Goal: Task Accomplishment & Management: Use online tool/utility

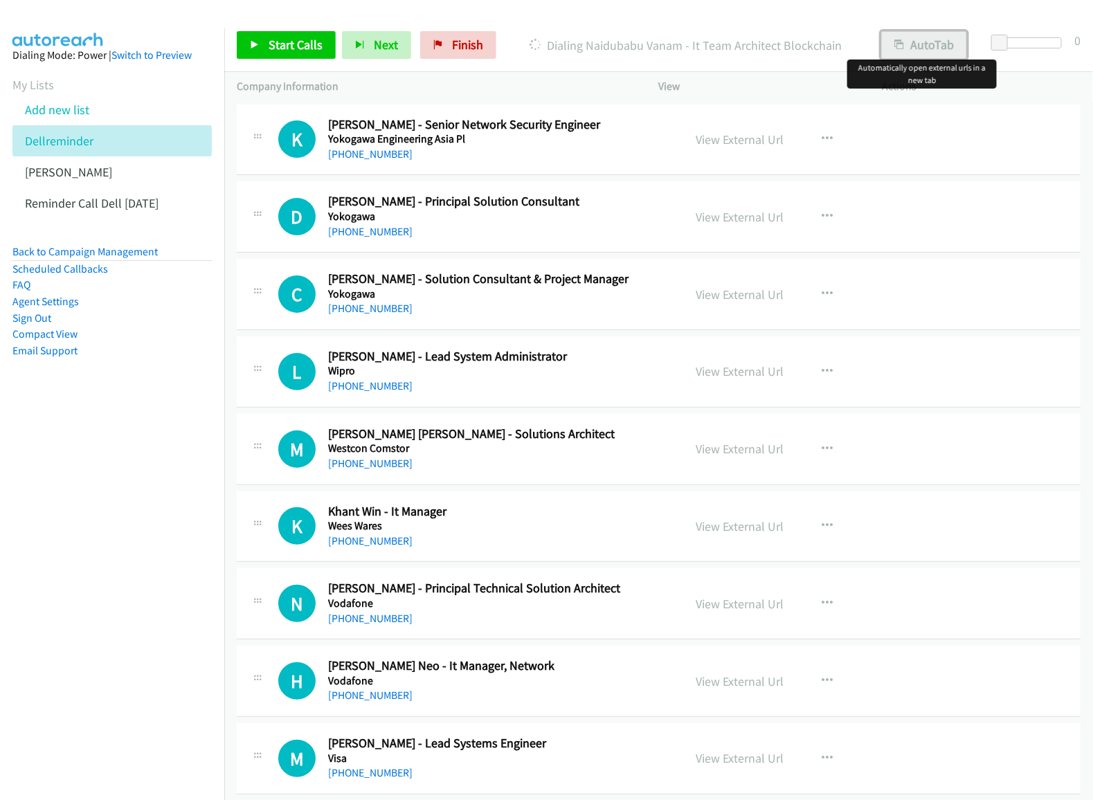
click at [916, 54] on button "AutoTab" at bounding box center [924, 45] width 86 height 28
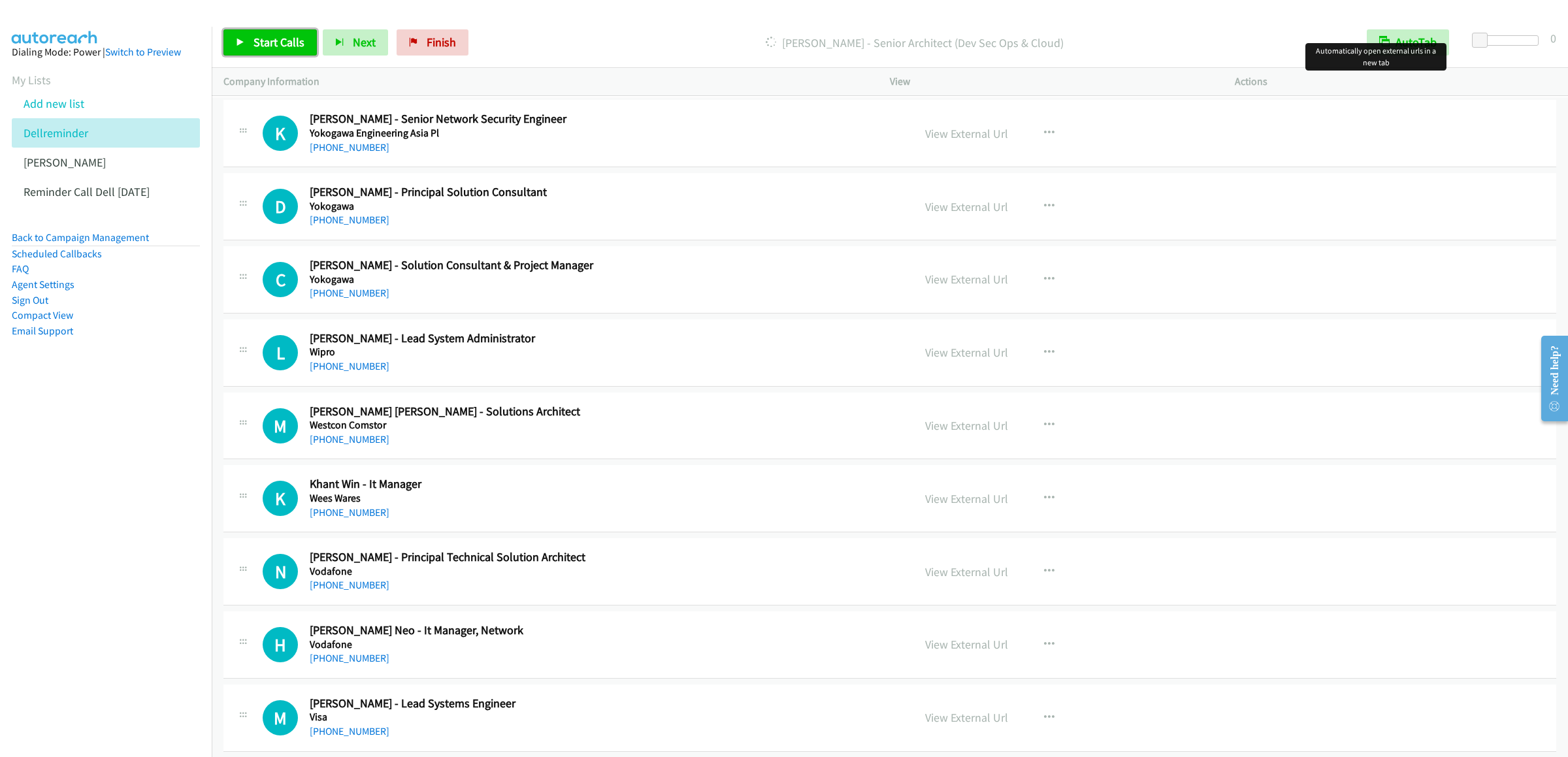
click at [258, 54] on link "Start Calls" at bounding box center [270, 42] width 93 height 26
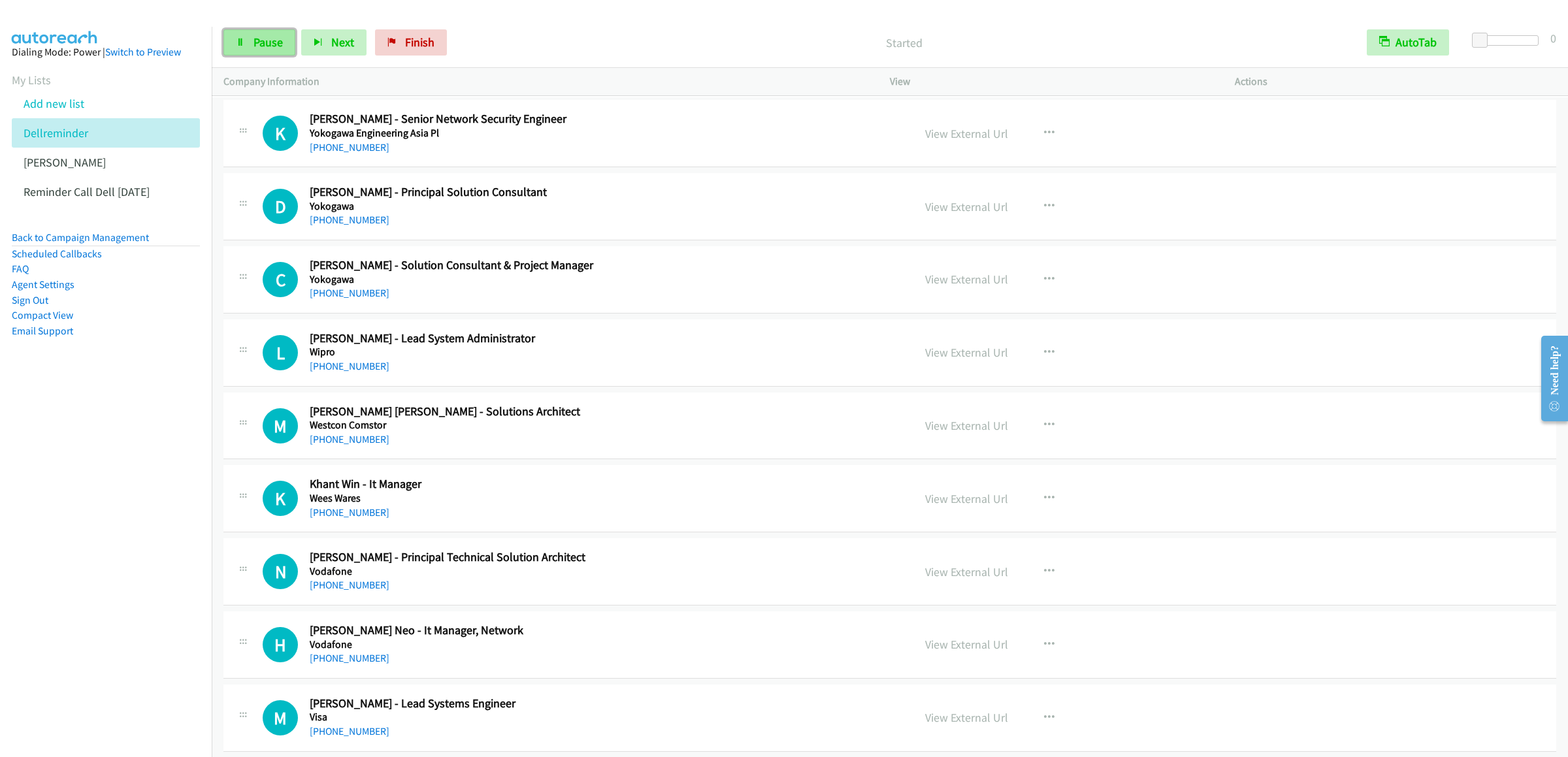
click at [238, 43] on icon at bounding box center [241, 43] width 9 height 9
click at [1031, 131] on icon "button" at bounding box center [1049, 133] width 10 height 10
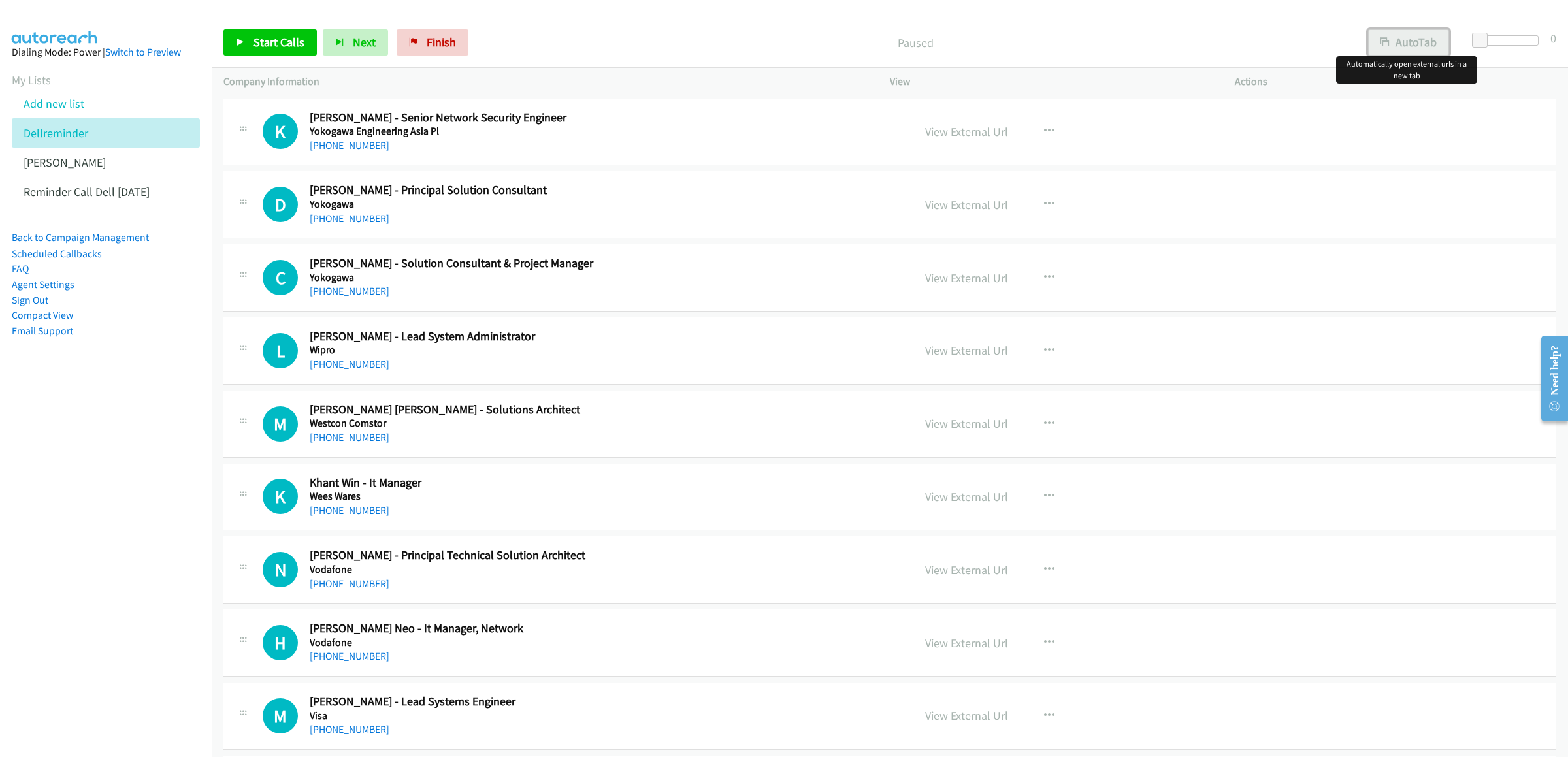
click at [1414, 51] on button "AutoTab" at bounding box center [1408, 42] width 81 height 26
click at [261, 45] on span "Start Calls" at bounding box center [279, 42] width 51 height 15
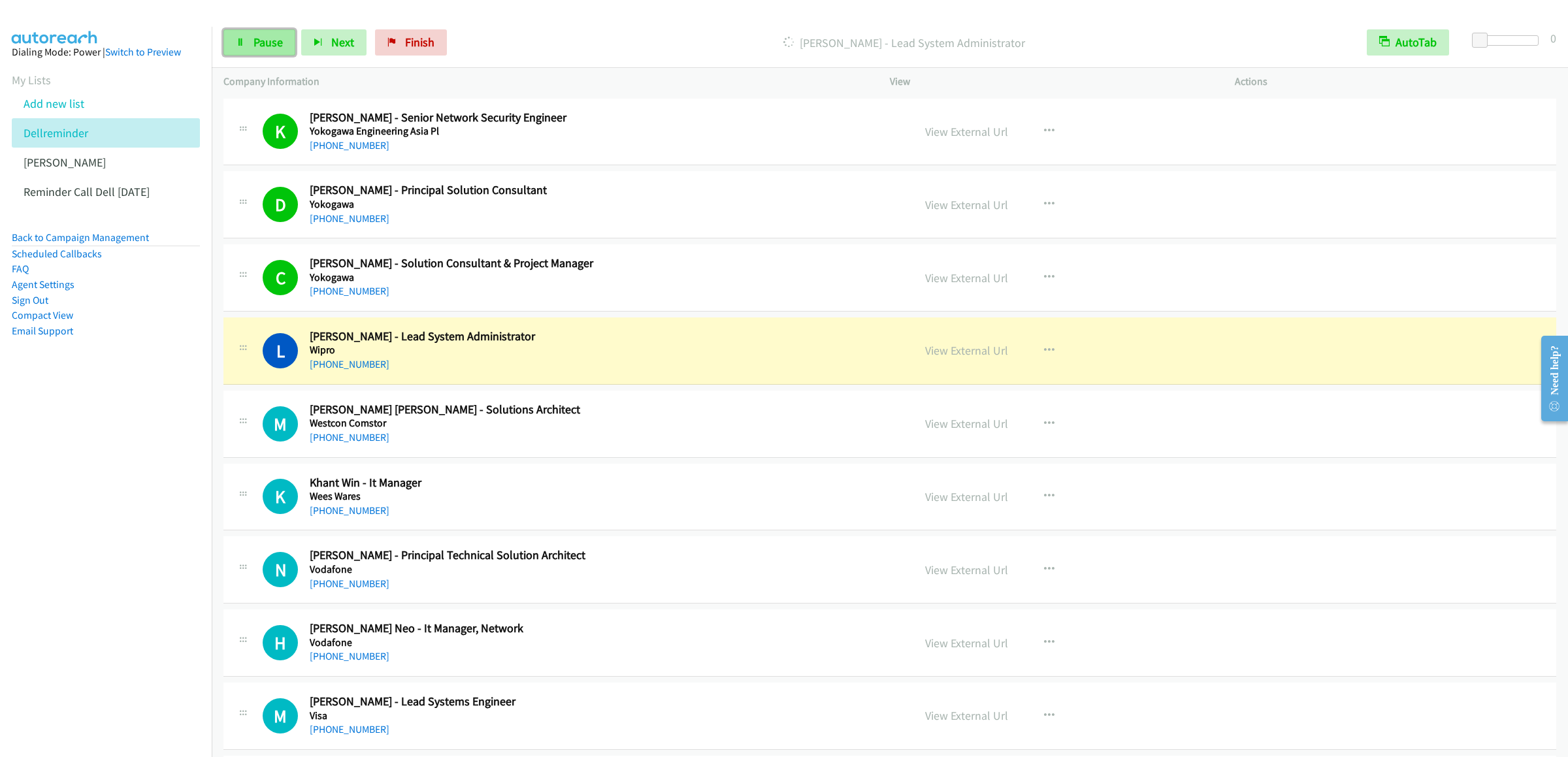
click at [273, 51] on link "Pause" at bounding box center [260, 42] width 72 height 26
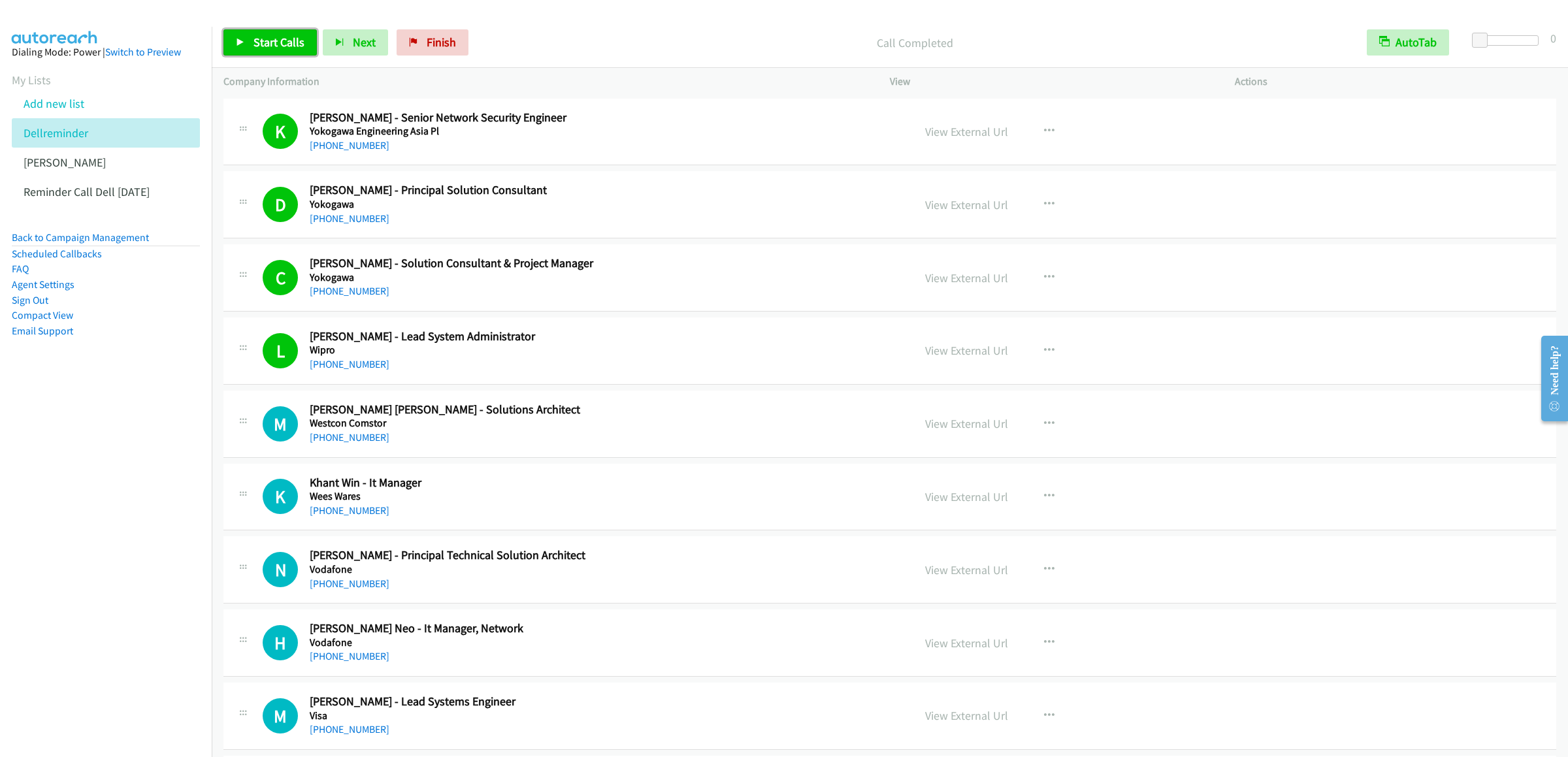
click at [261, 40] on span "Start Calls" at bounding box center [279, 42] width 51 height 15
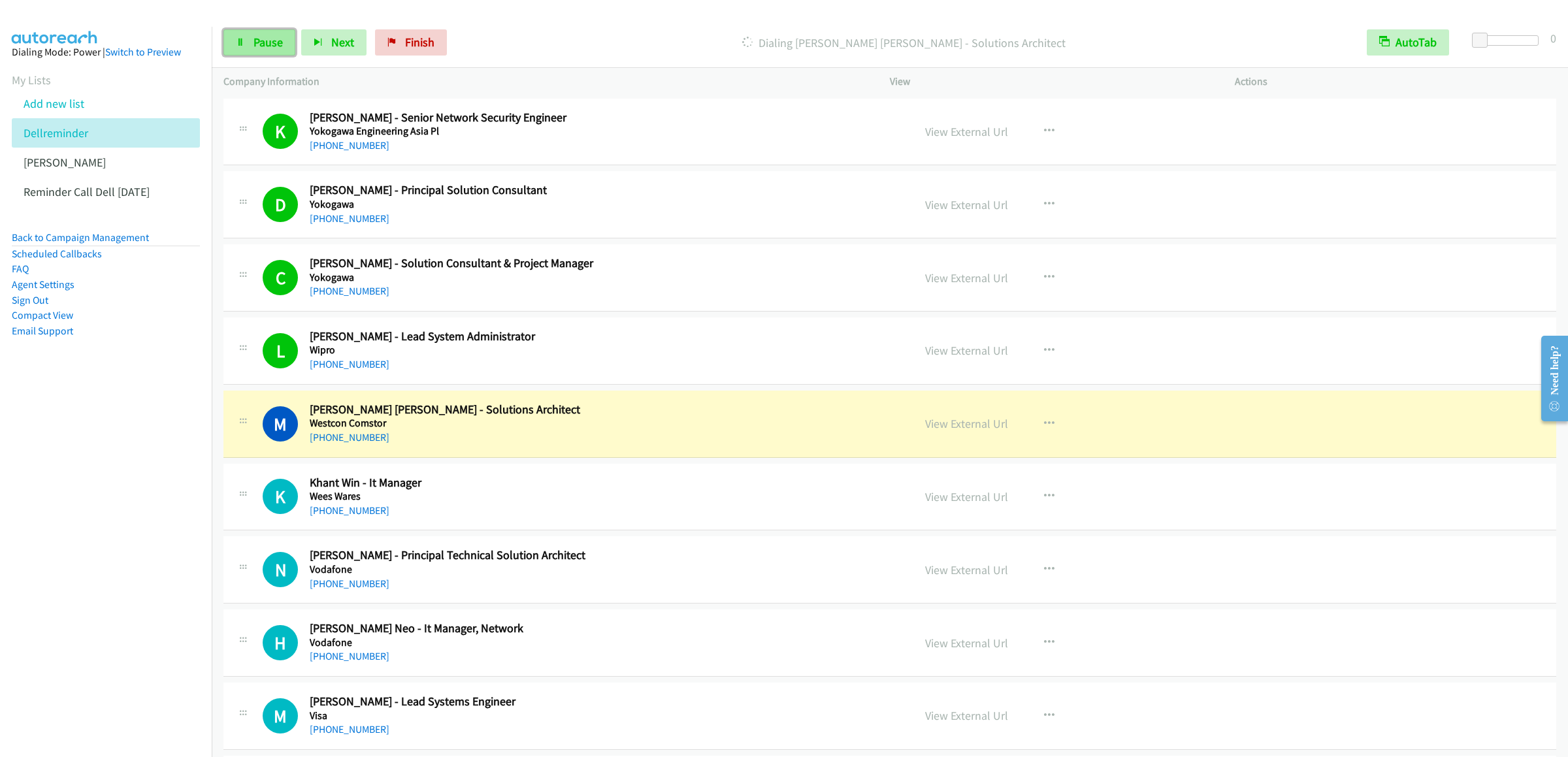
click at [237, 42] on icon at bounding box center [241, 43] width 9 height 9
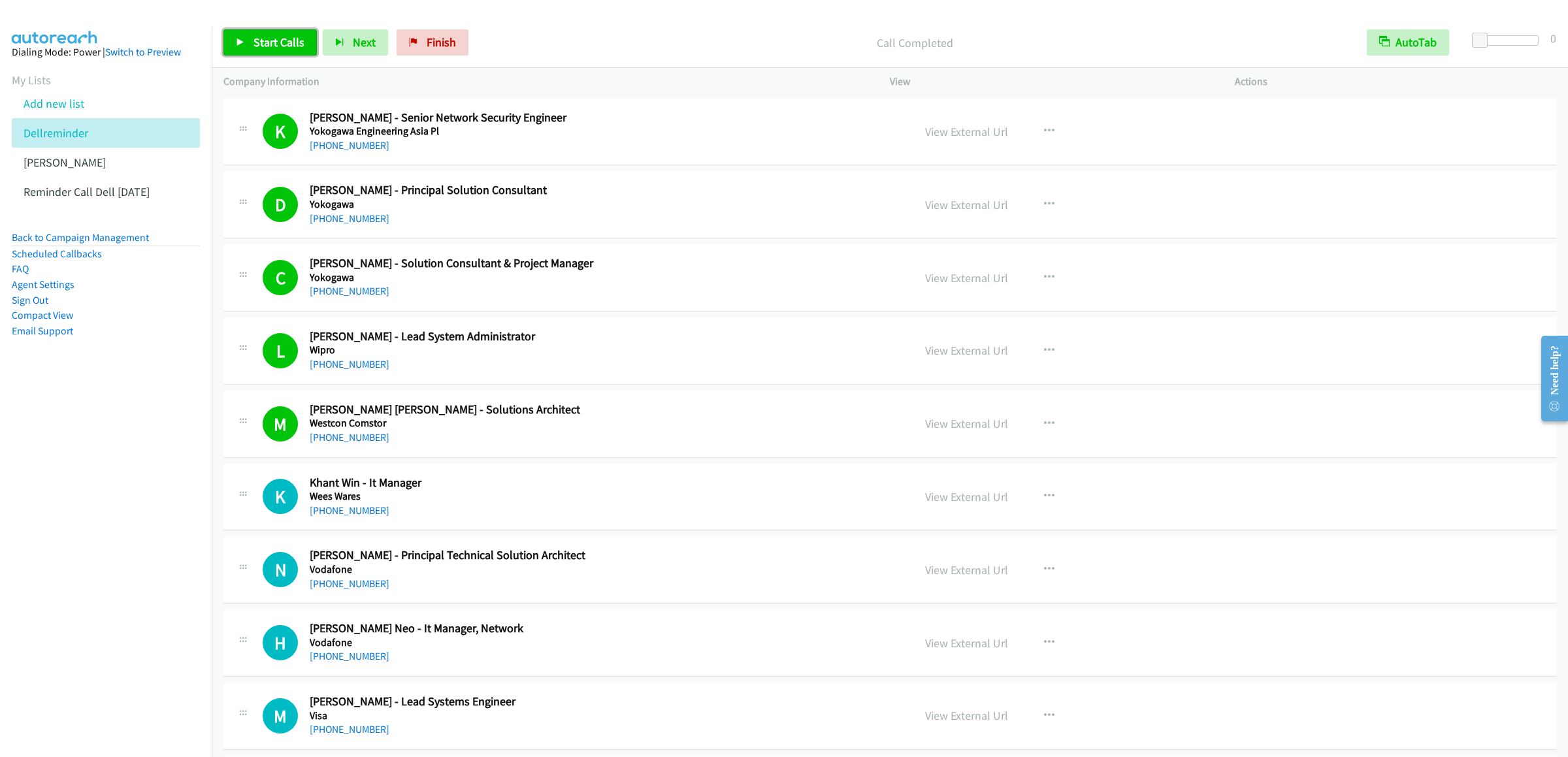
click at [277, 52] on link "Start Calls" at bounding box center [270, 42] width 93 height 26
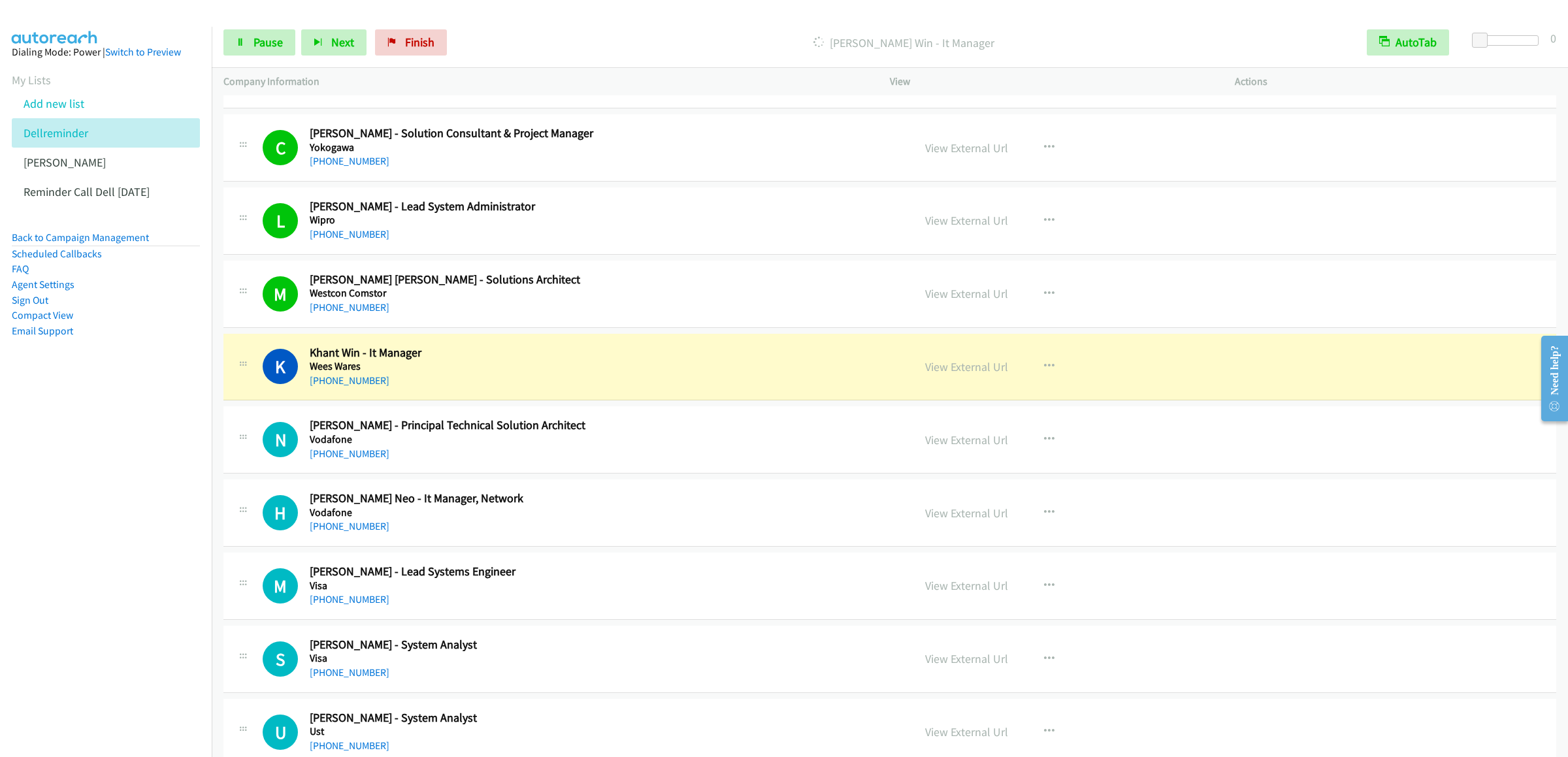
scroll to position [261, 0]
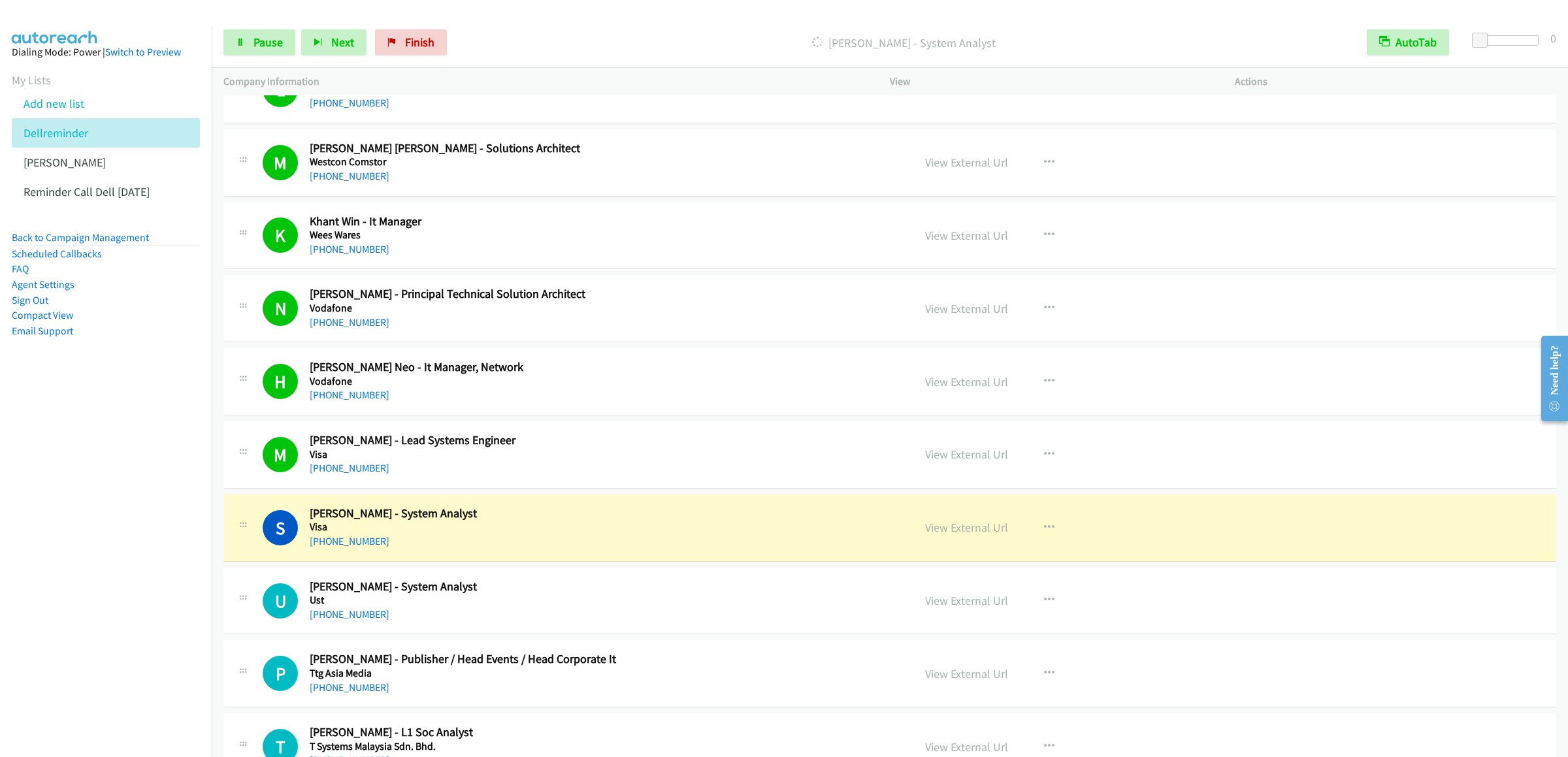
click at [249, 59] on div "Start Calls Pause Next Finish Dialing [PERSON_NAME] - System Analyst AutoTab Au…" at bounding box center [889, 42] width 1357 height 50
click at [256, 50] on link "Pause" at bounding box center [260, 42] width 72 height 26
click at [253, 25] on div "Start Calls Pause Next Finish Paused AutoTab AutoTab 0" at bounding box center [889, 42] width 1357 height 50
click at [254, 47] on span "Start Calls" at bounding box center [279, 42] width 51 height 15
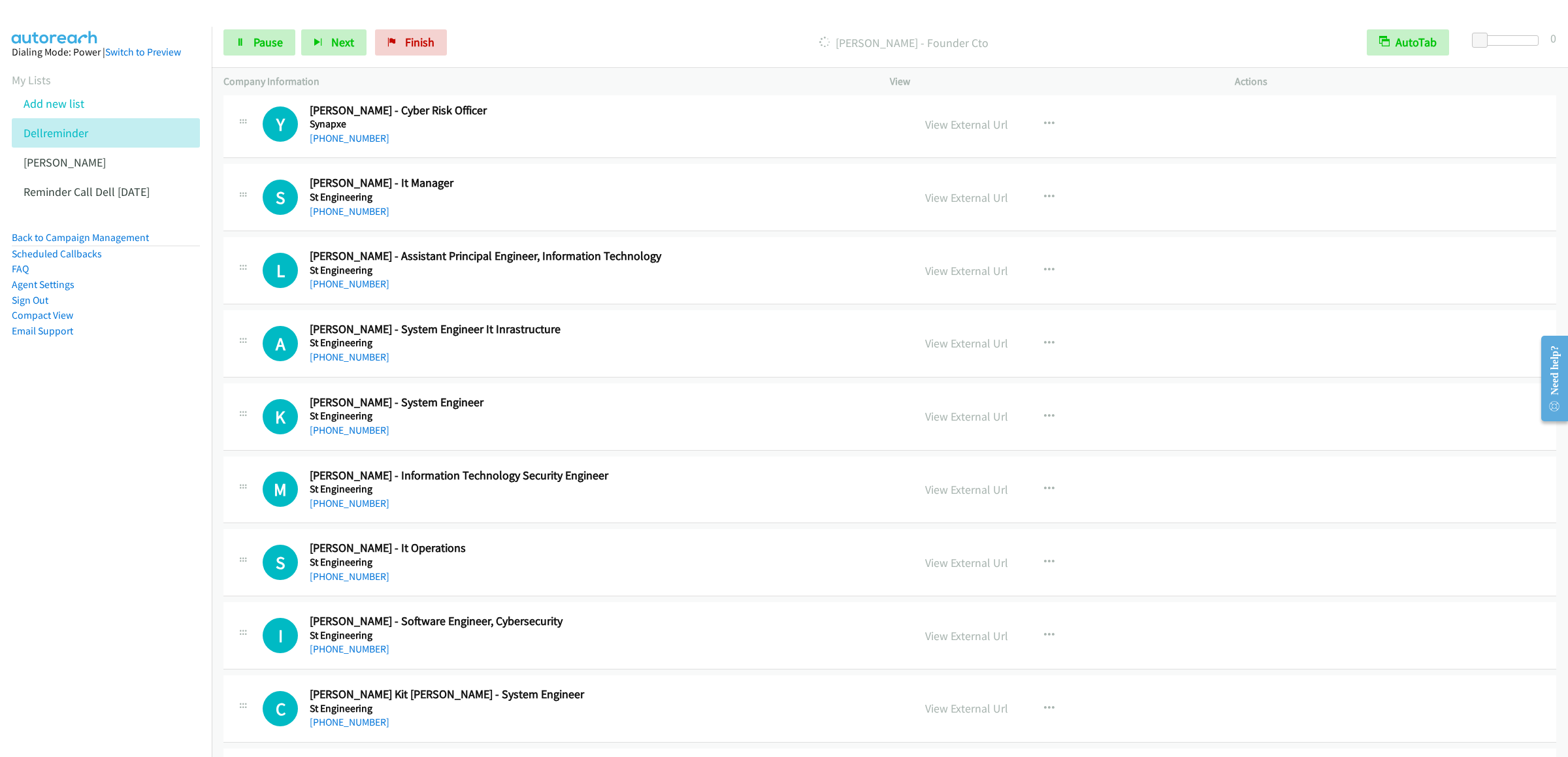
scroll to position [1045, 0]
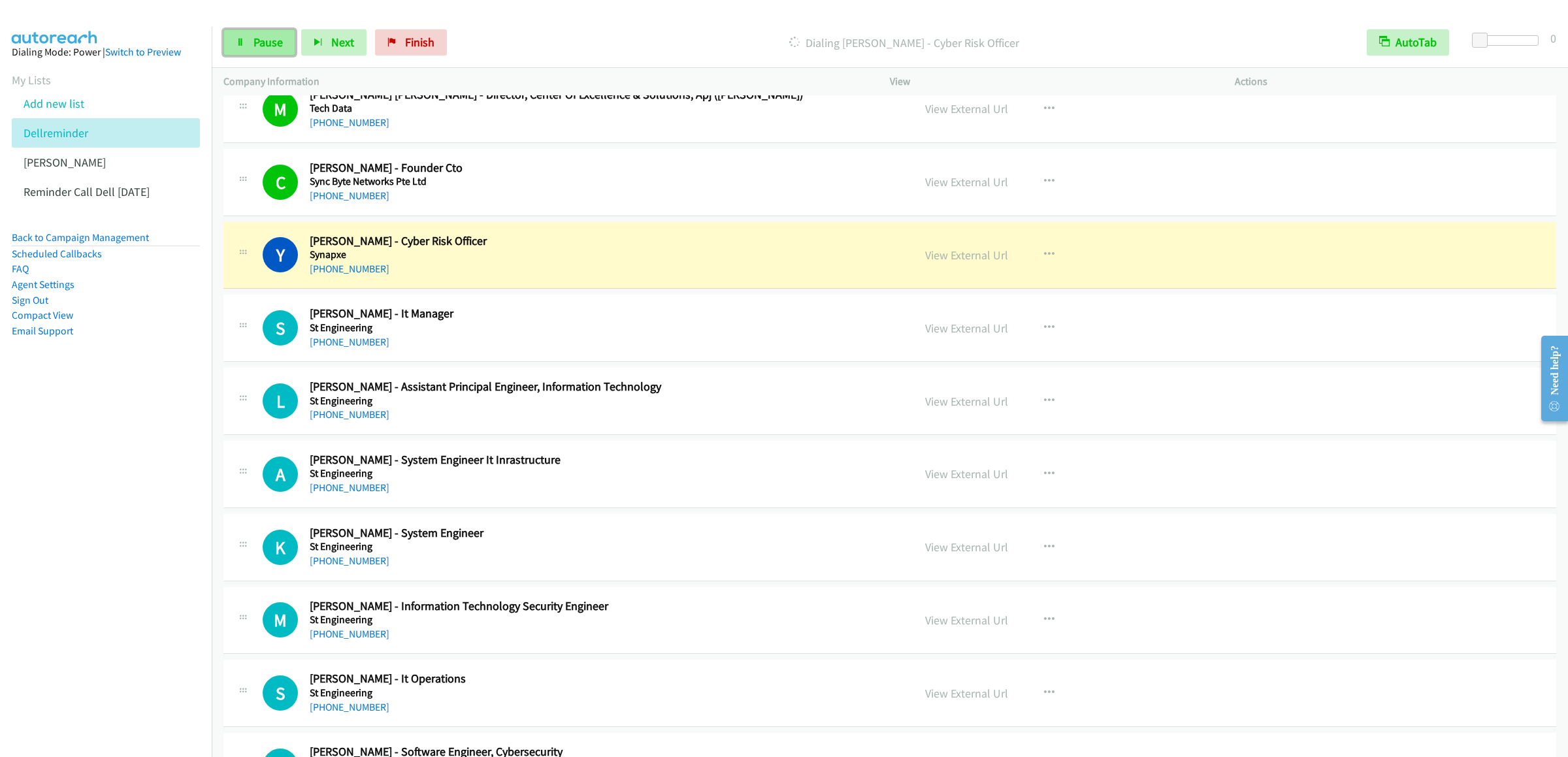
click at [251, 40] on link "Pause" at bounding box center [260, 42] width 72 height 26
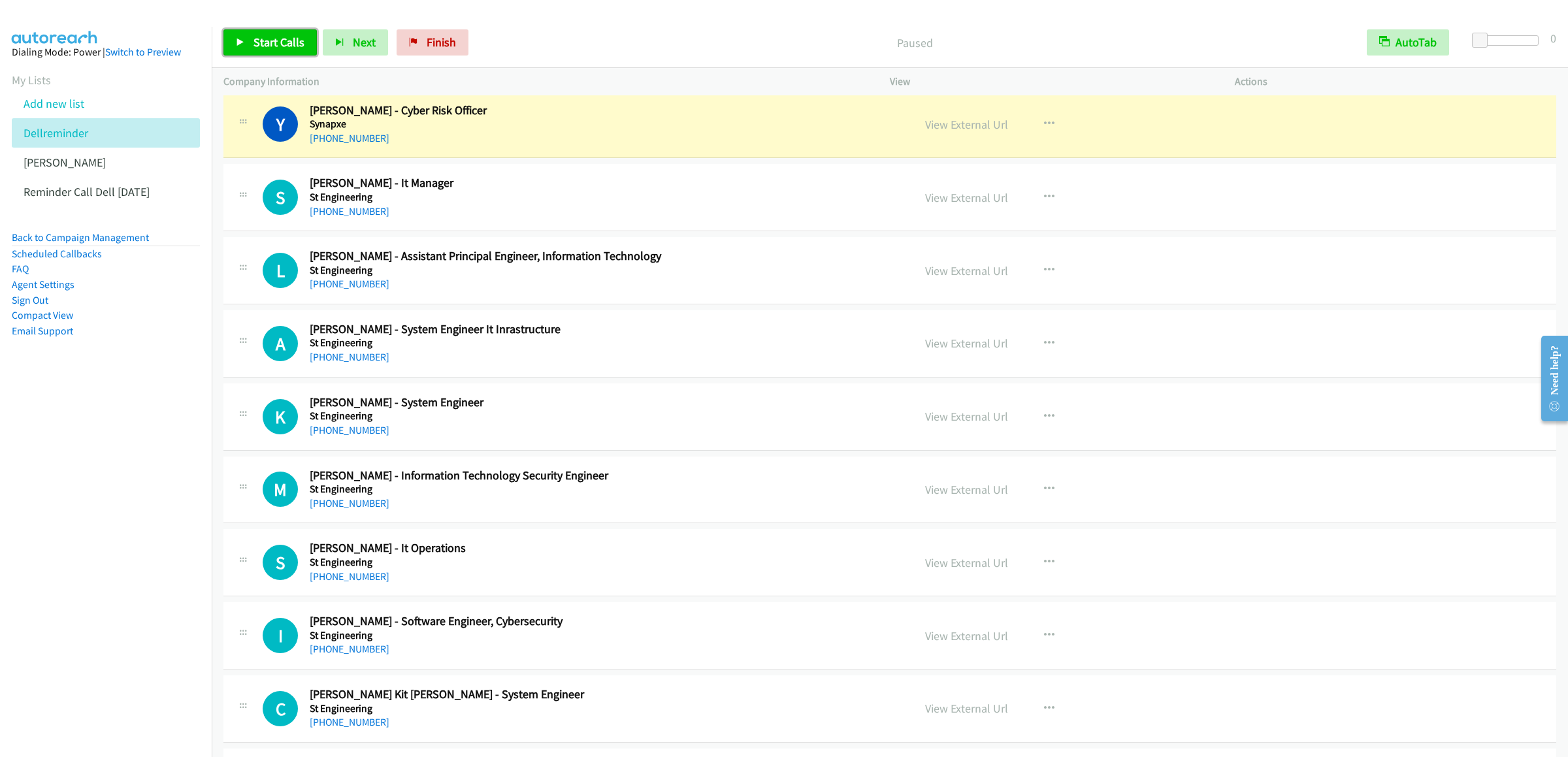
click at [271, 37] on span "Start Calls" at bounding box center [279, 42] width 51 height 15
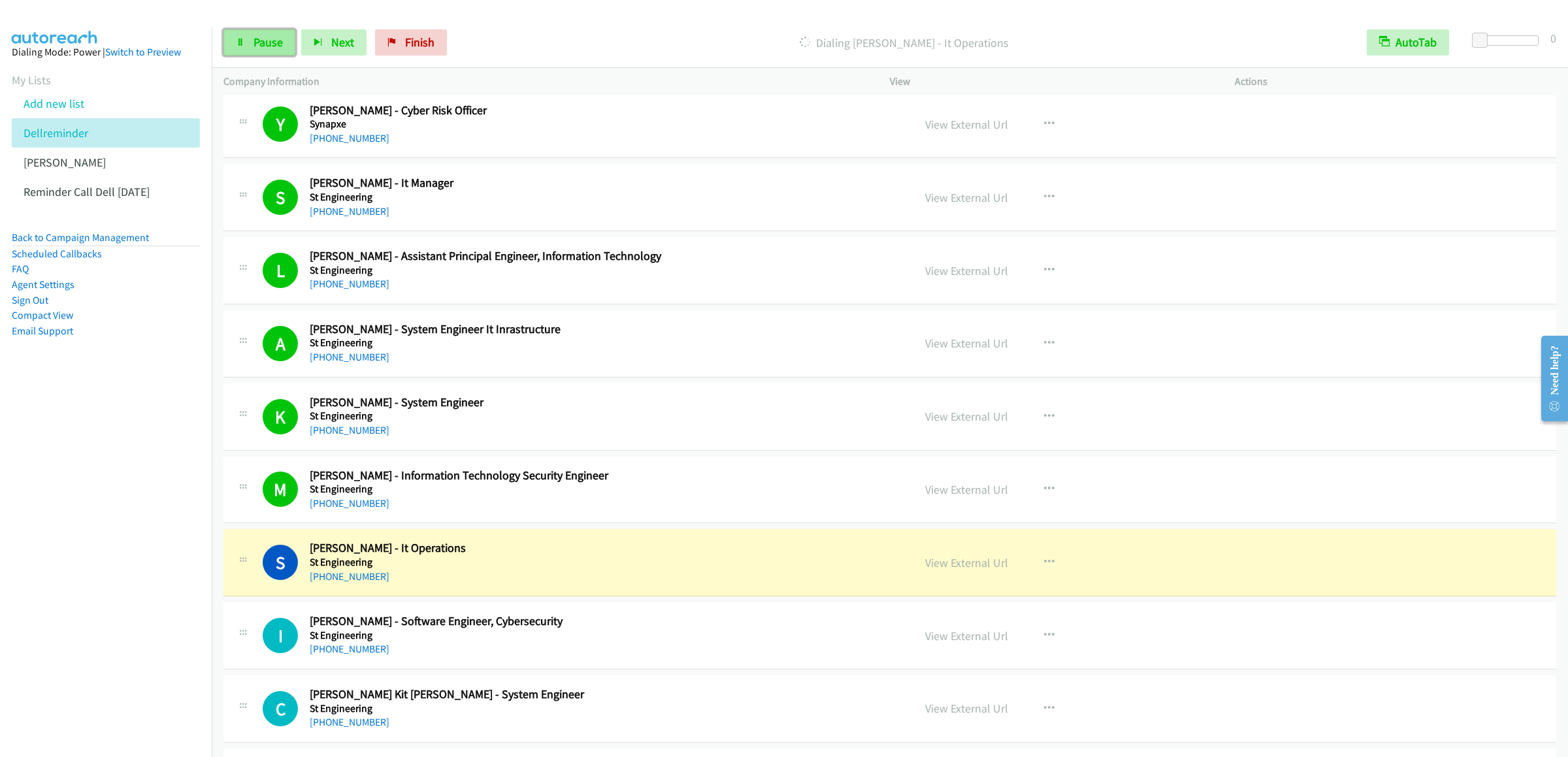
click at [286, 42] on link "Pause" at bounding box center [260, 42] width 72 height 26
click at [280, 47] on span "Start Calls" at bounding box center [279, 42] width 51 height 15
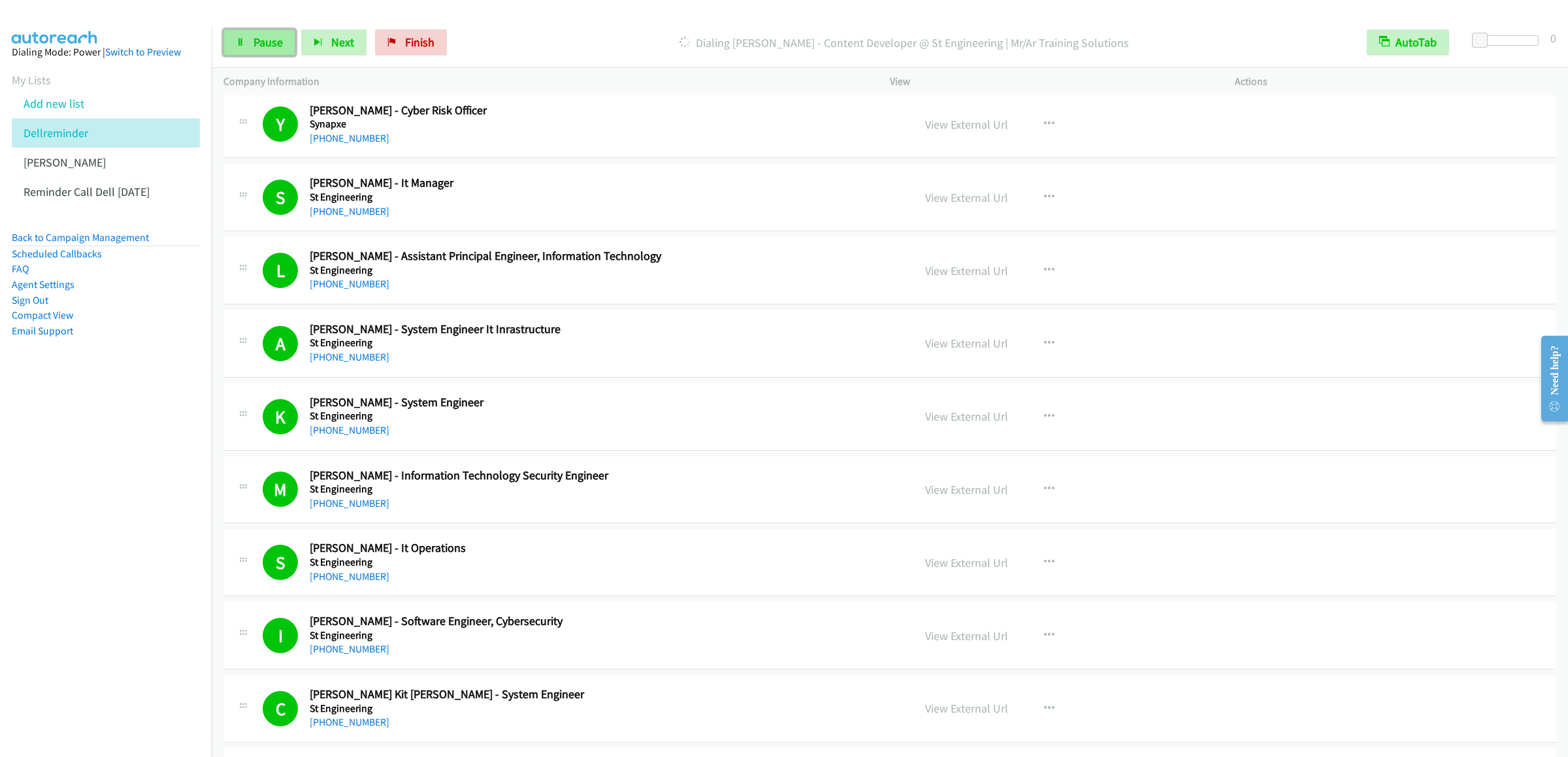
click at [273, 47] on span "Pause" at bounding box center [268, 42] width 29 height 15
click at [254, 52] on link "Start Calls" at bounding box center [270, 42] width 93 height 26
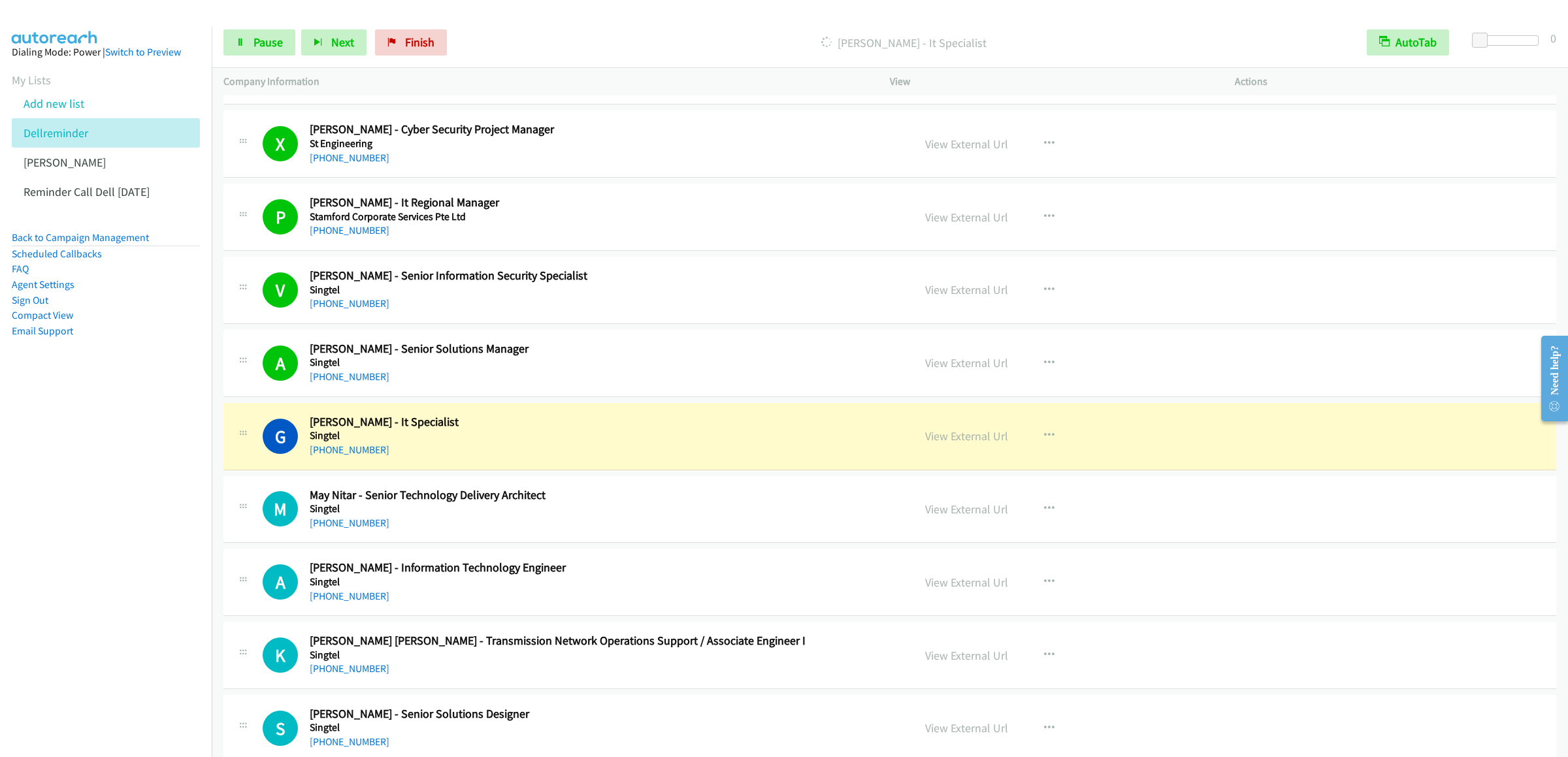
scroll to position [2221, 0]
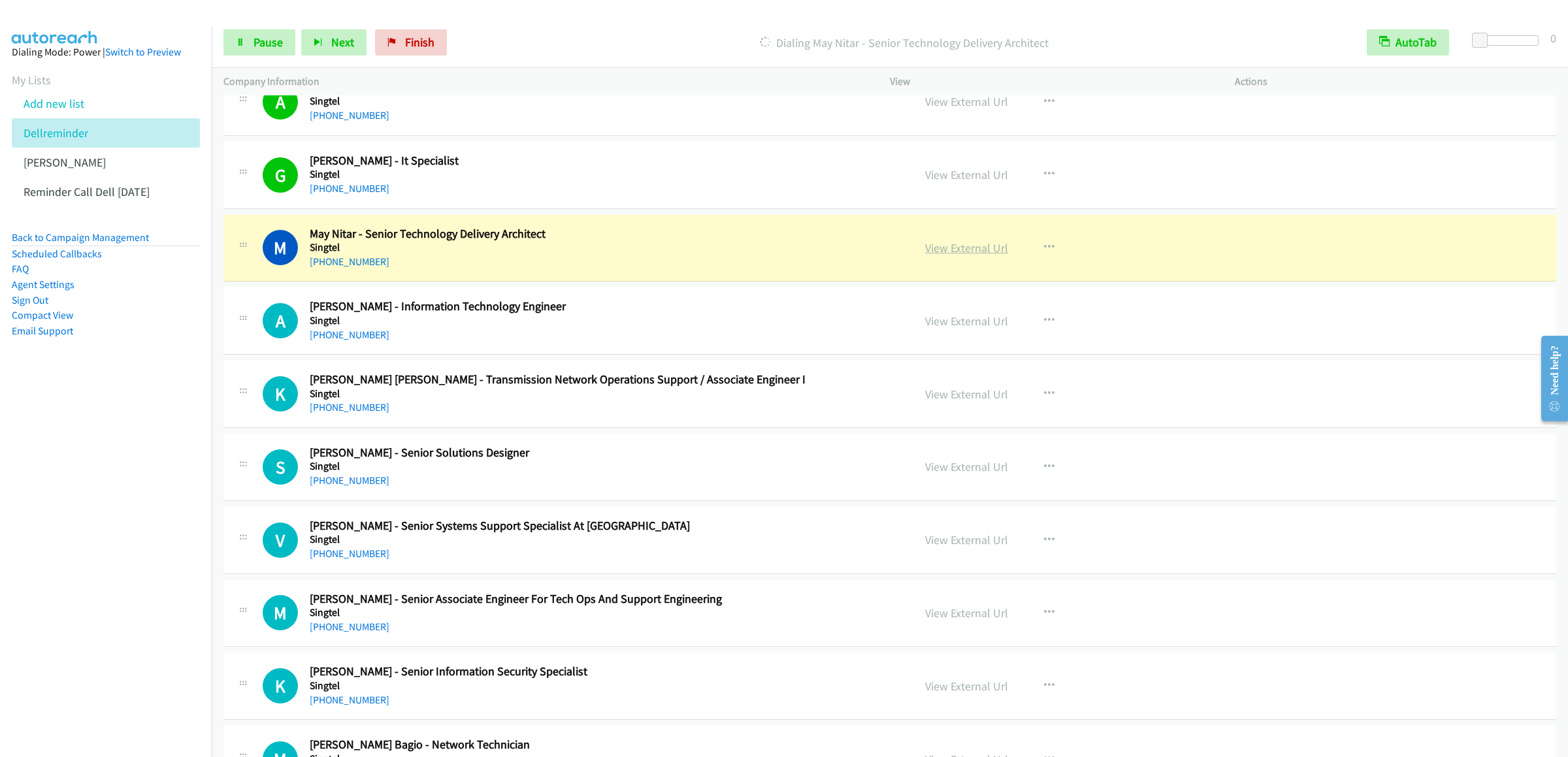
click at [938, 256] on link "View External Url" at bounding box center [967, 248] width 83 height 15
click at [257, 50] on link "Pause" at bounding box center [260, 42] width 72 height 26
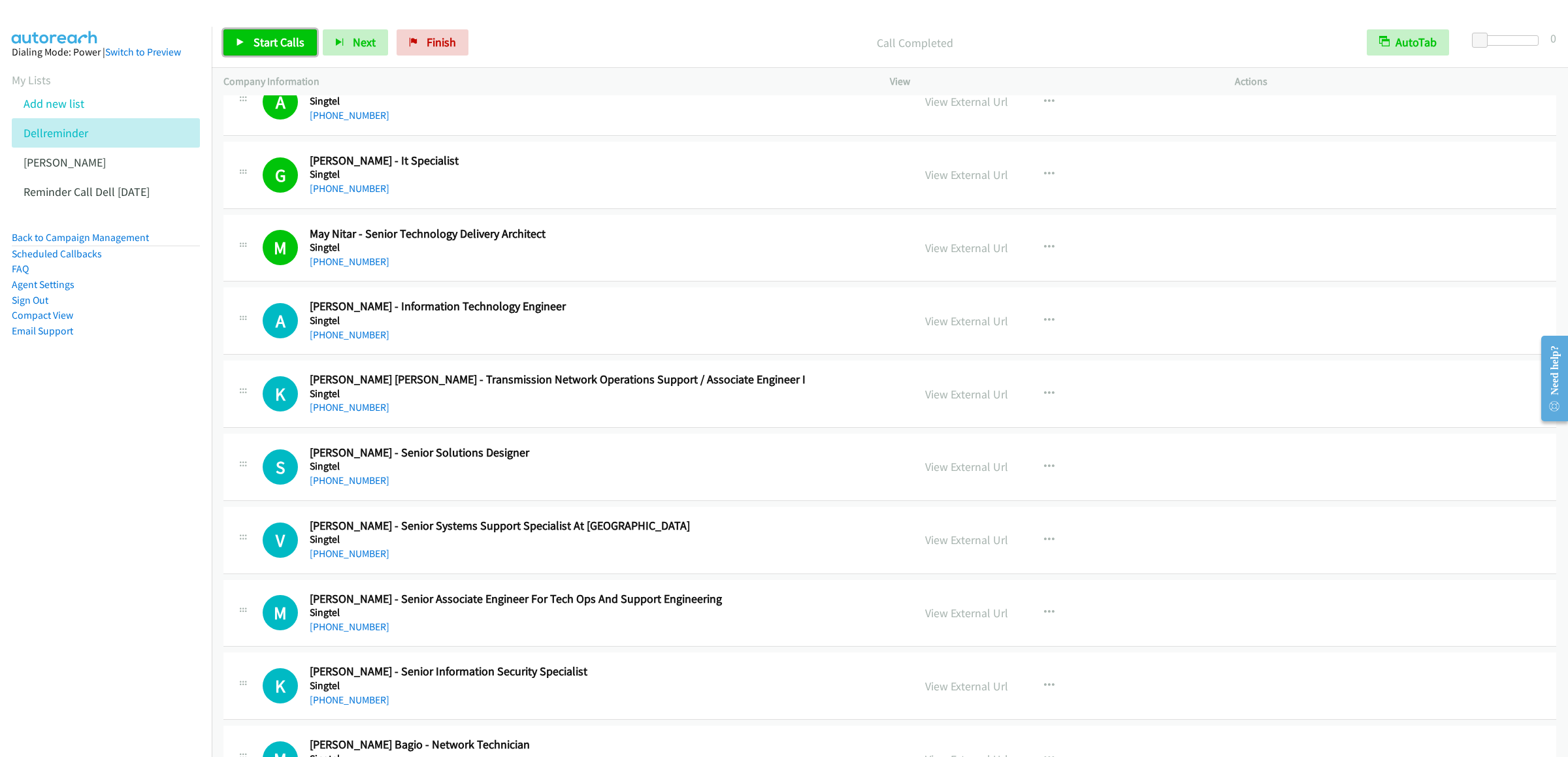
click at [264, 32] on link "Start Calls" at bounding box center [270, 42] width 93 height 26
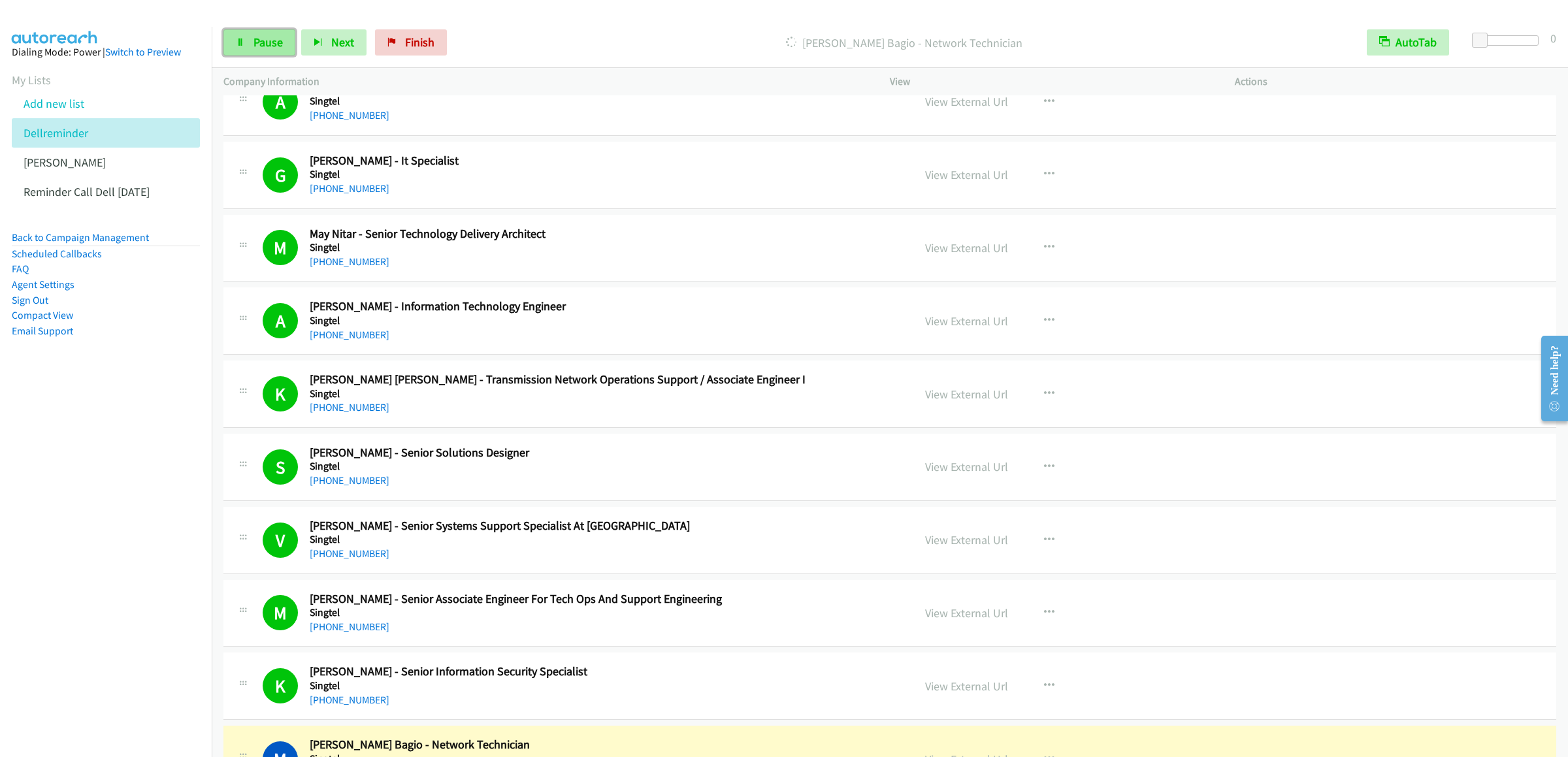
click at [269, 40] on span "Pause" at bounding box center [268, 42] width 29 height 15
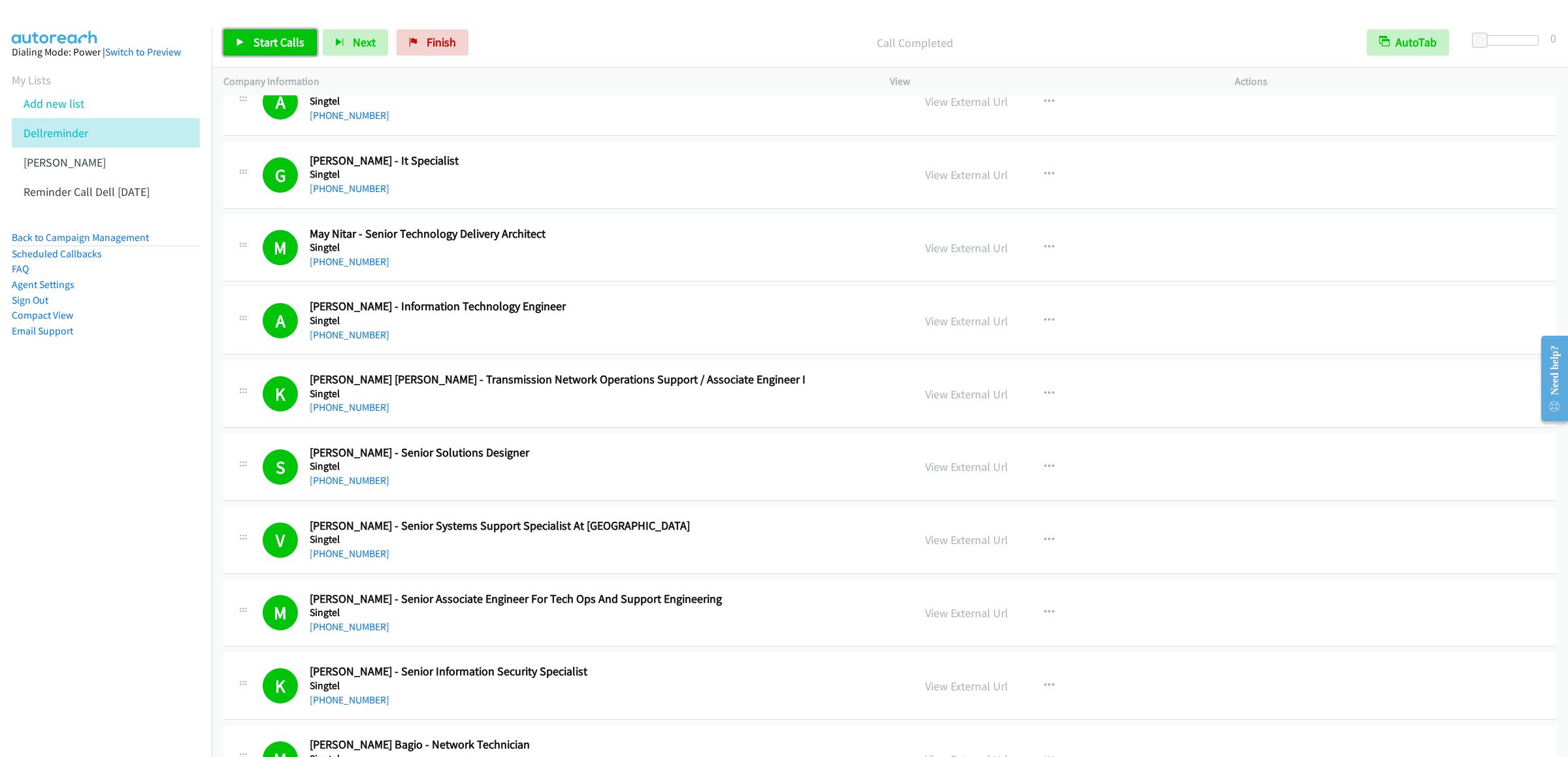
click at [268, 52] on link "Start Calls" at bounding box center [270, 42] width 93 height 26
click at [231, 52] on link "Pause" at bounding box center [260, 42] width 72 height 26
click at [259, 35] on span "Start Calls" at bounding box center [279, 42] width 51 height 15
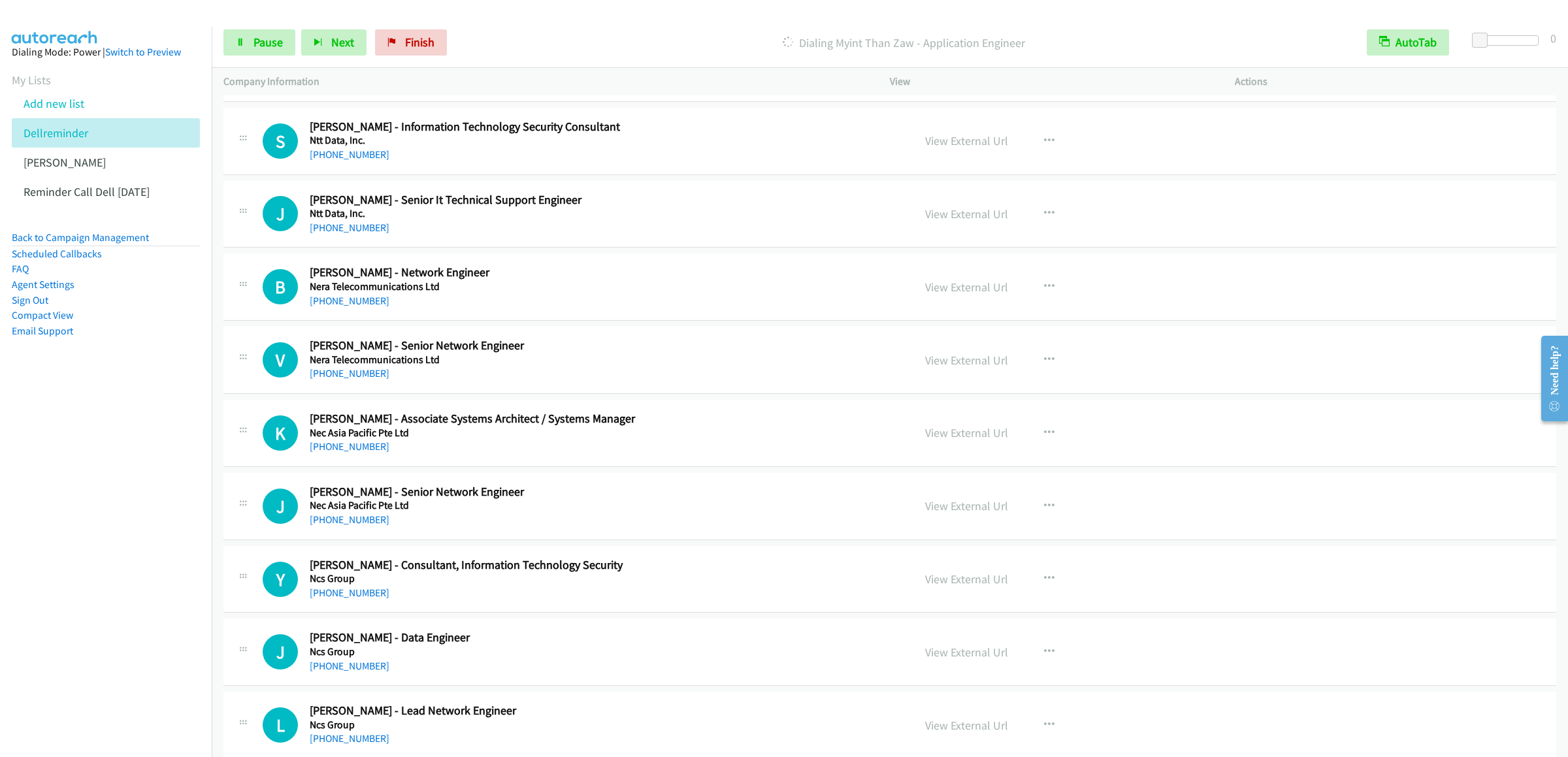
scroll to position [3397, 0]
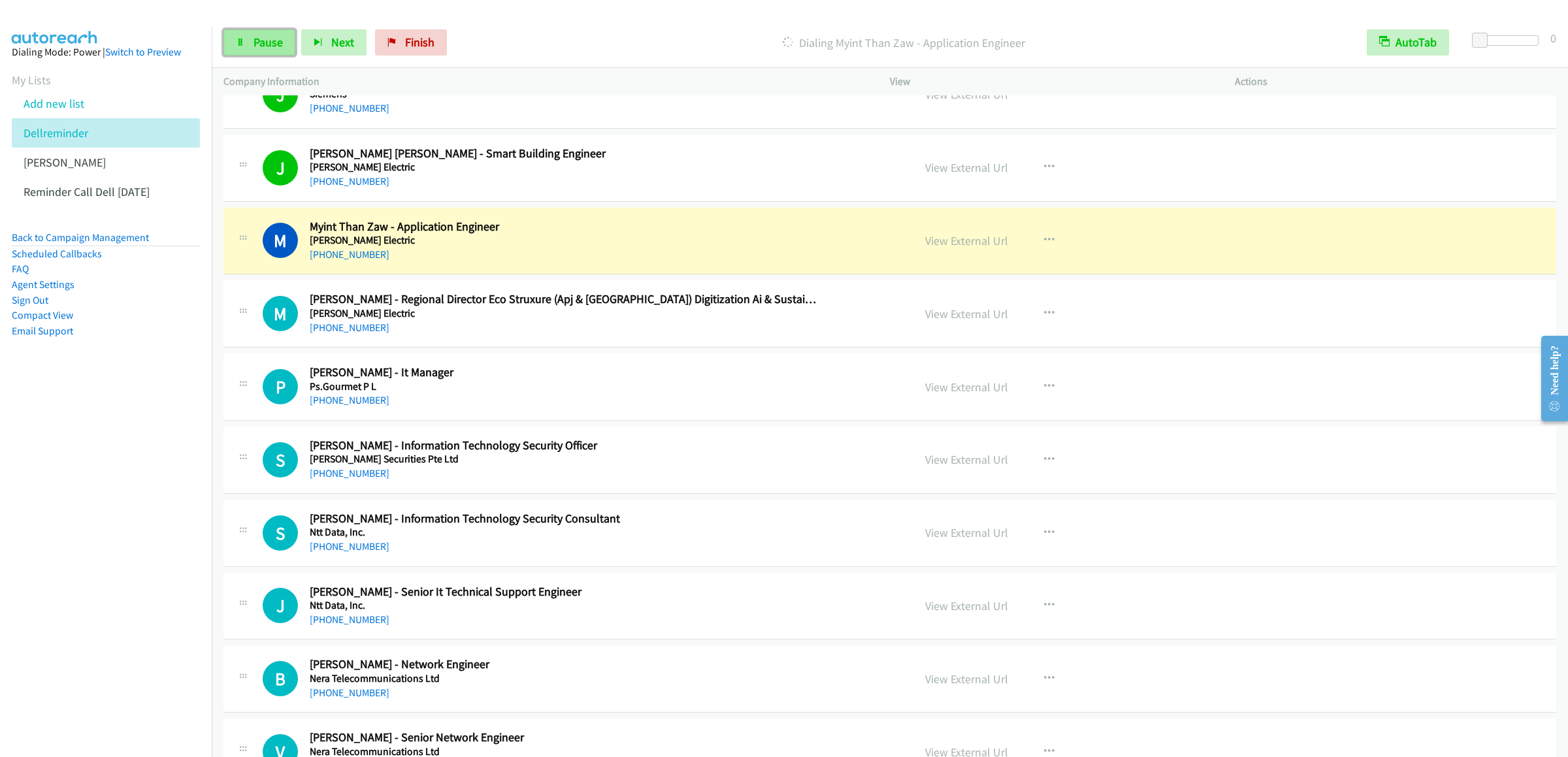
click at [291, 31] on link "Pause" at bounding box center [260, 42] width 72 height 26
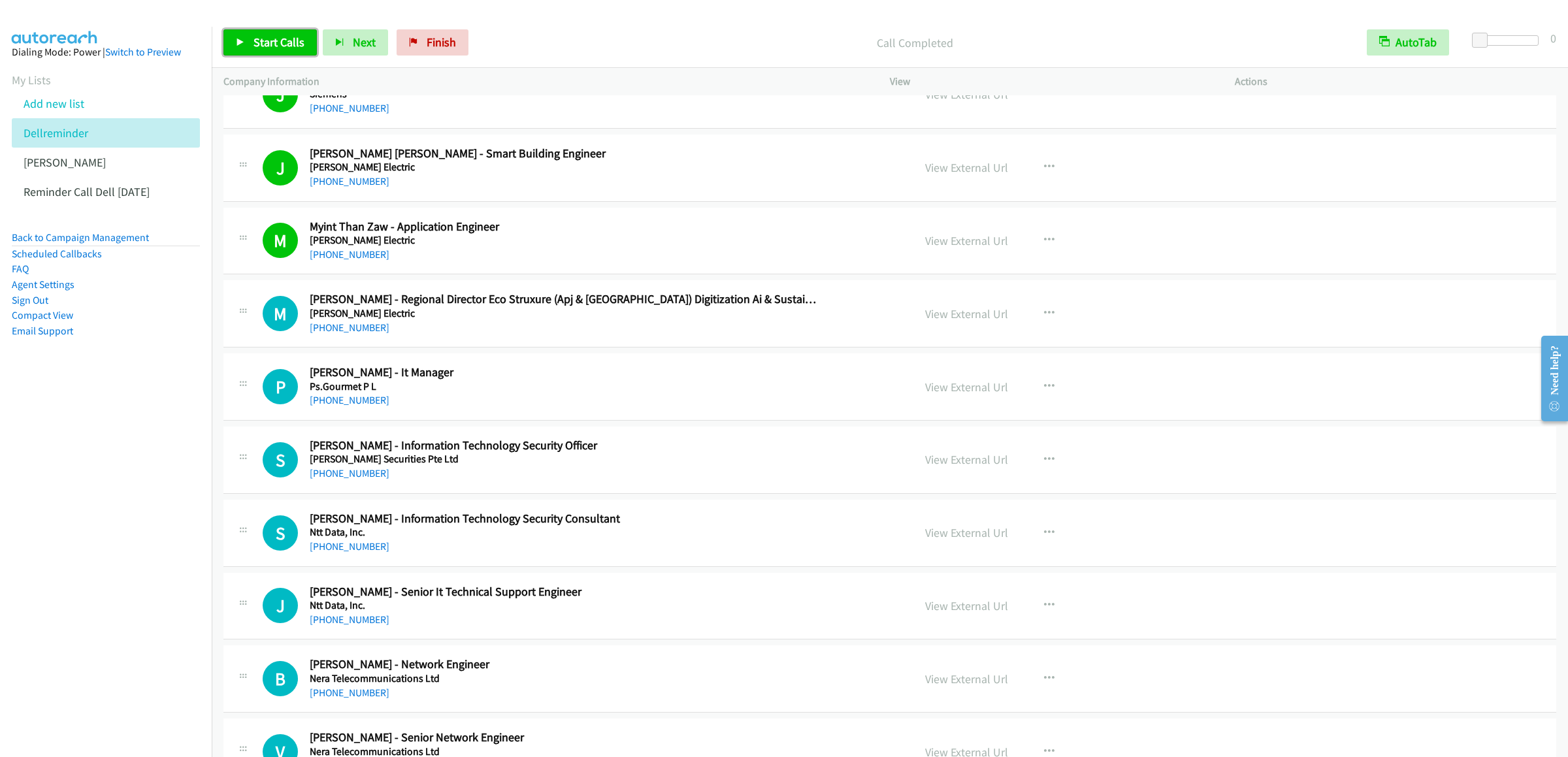
click at [271, 49] on span "Start Calls" at bounding box center [279, 42] width 51 height 15
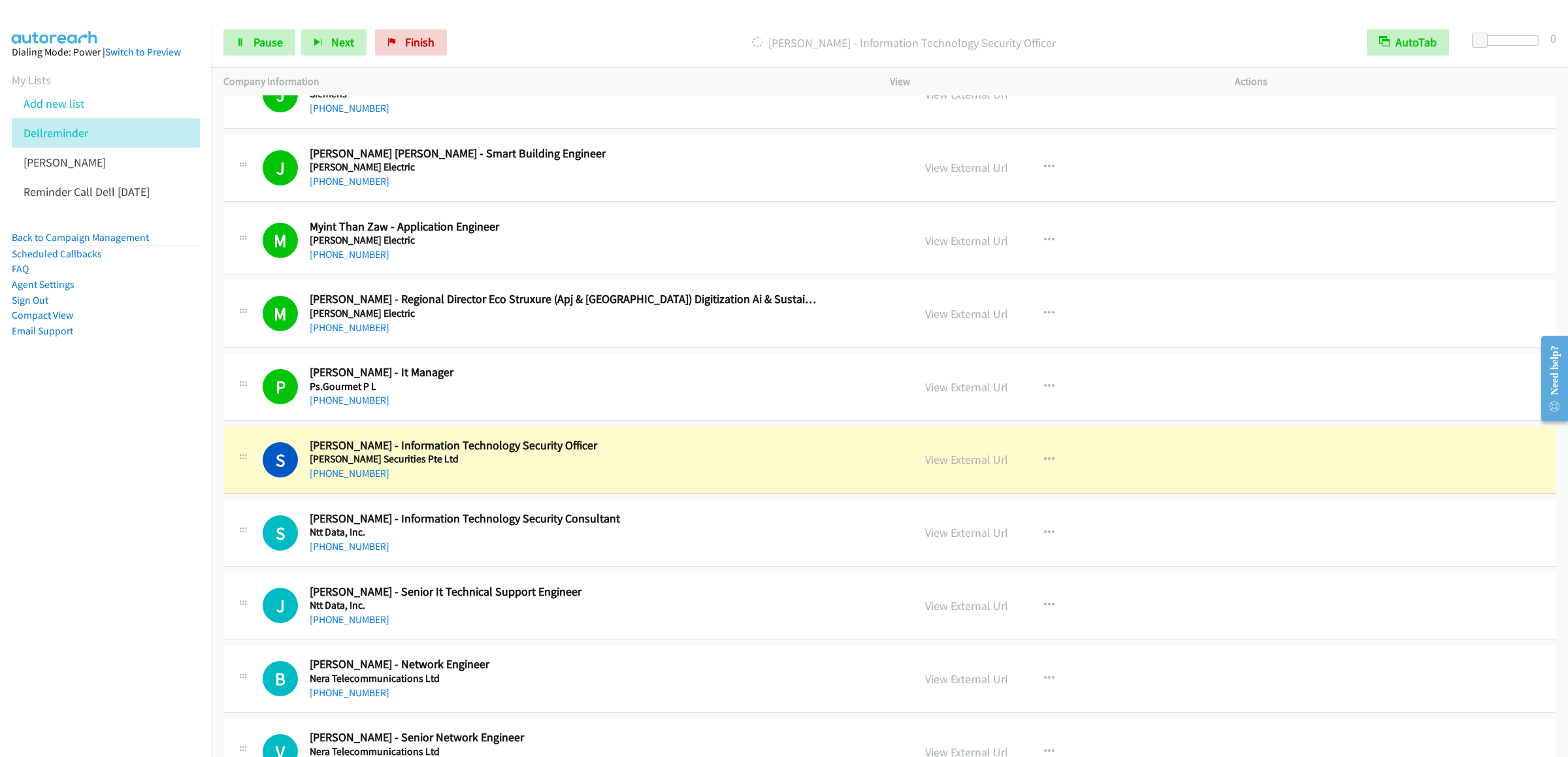
scroll to position [3658, 0]
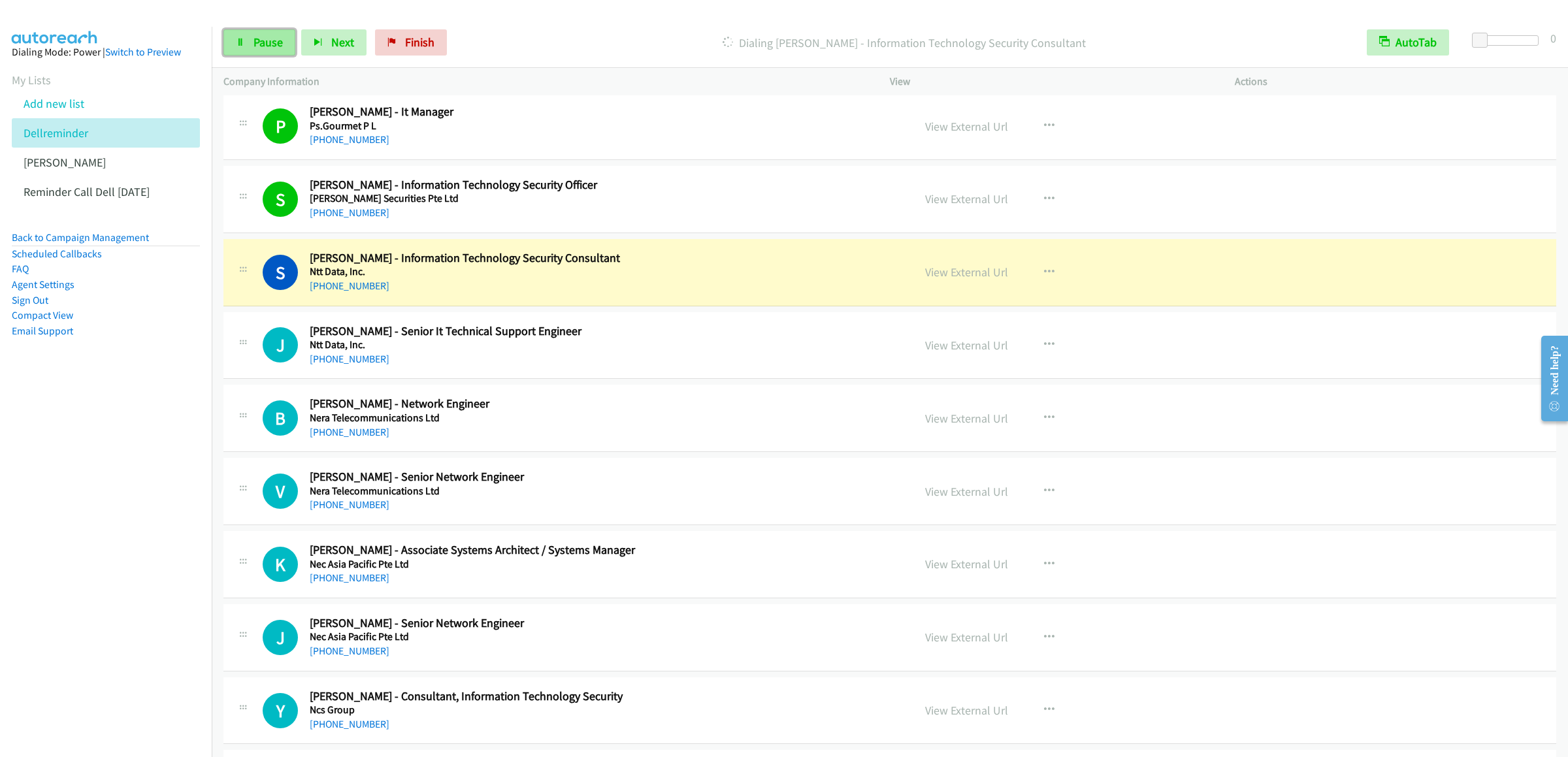
click at [257, 38] on span "Pause" at bounding box center [268, 42] width 29 height 15
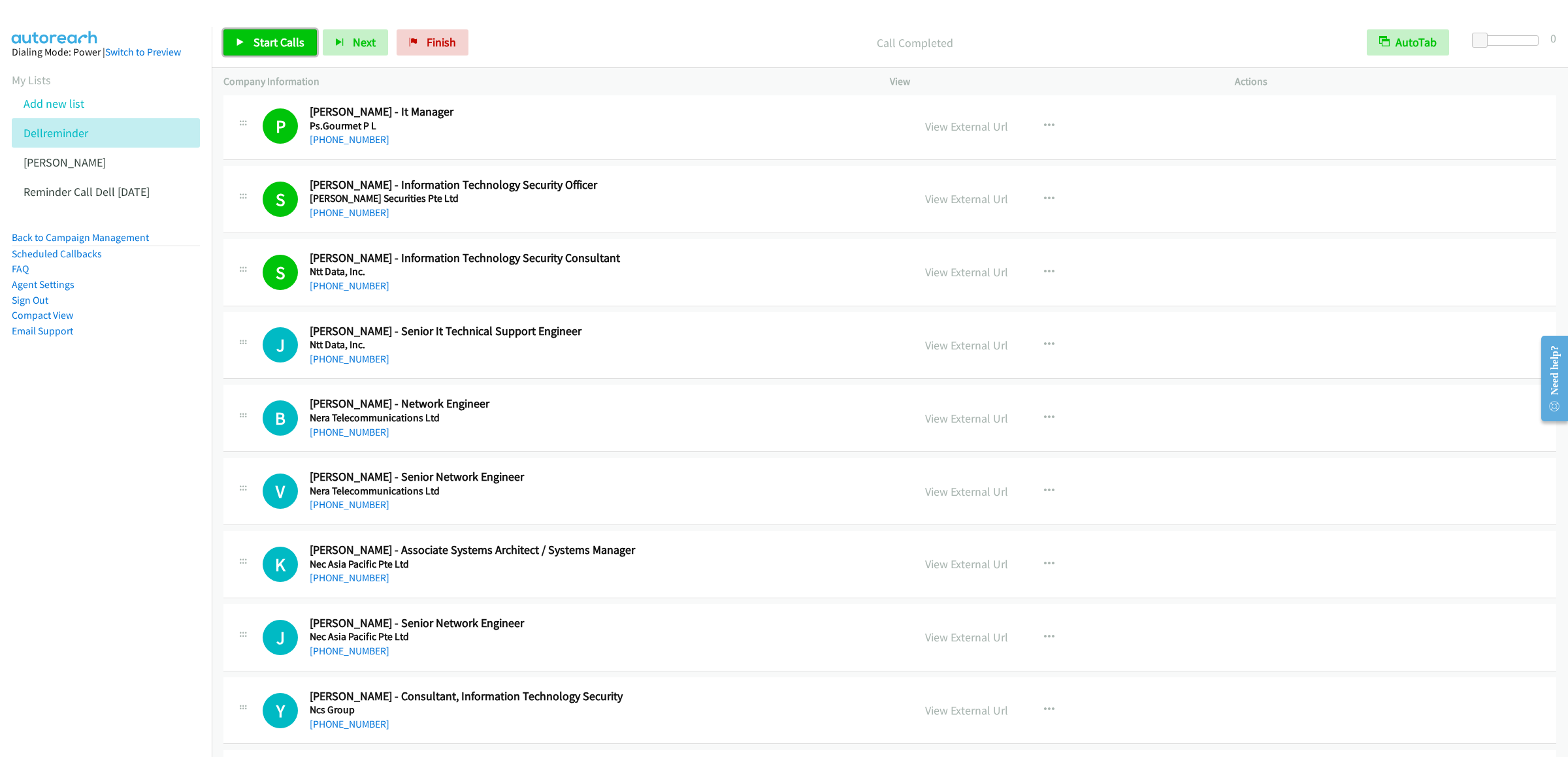
click at [265, 31] on link "Start Calls" at bounding box center [270, 42] width 93 height 26
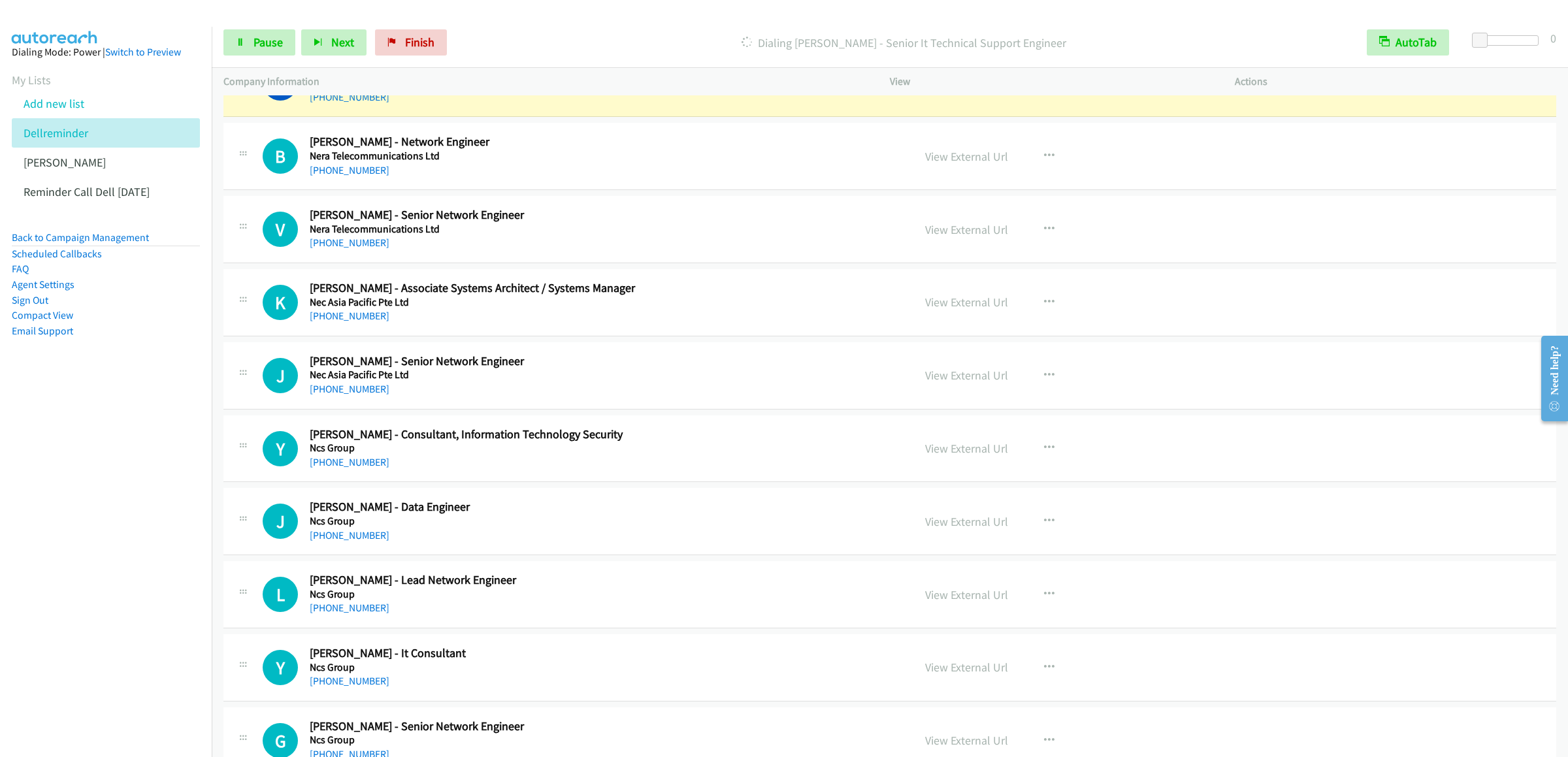
scroll to position [3789, 0]
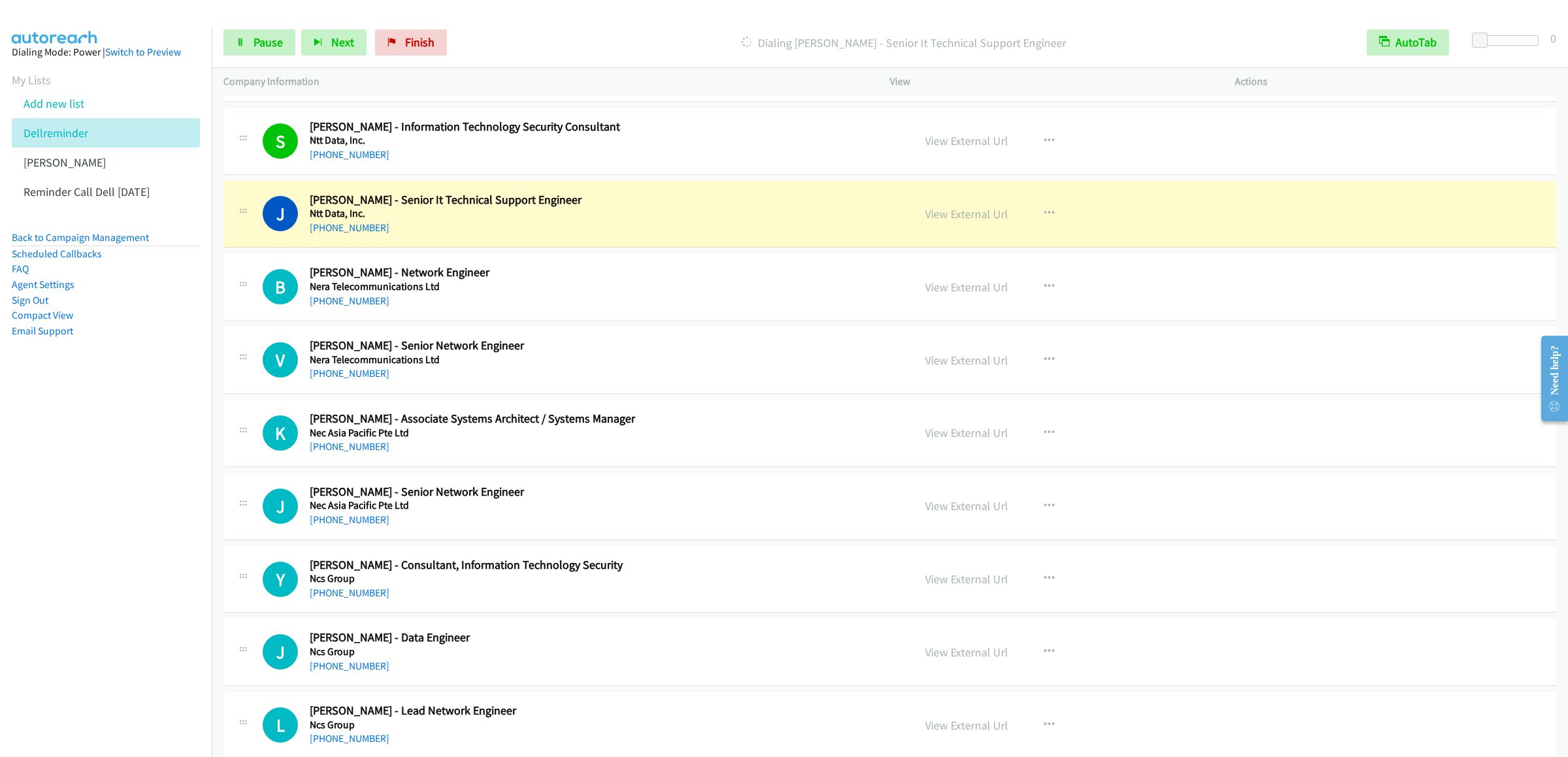
click at [244, 24] on div "Start Calls Pause Next Finish [PERSON_NAME] - Senior It Technical Support Engin…" at bounding box center [889, 42] width 1357 height 50
click at [242, 45] on icon at bounding box center [241, 43] width 9 height 9
click at [279, 37] on span "Start Calls" at bounding box center [279, 42] width 51 height 15
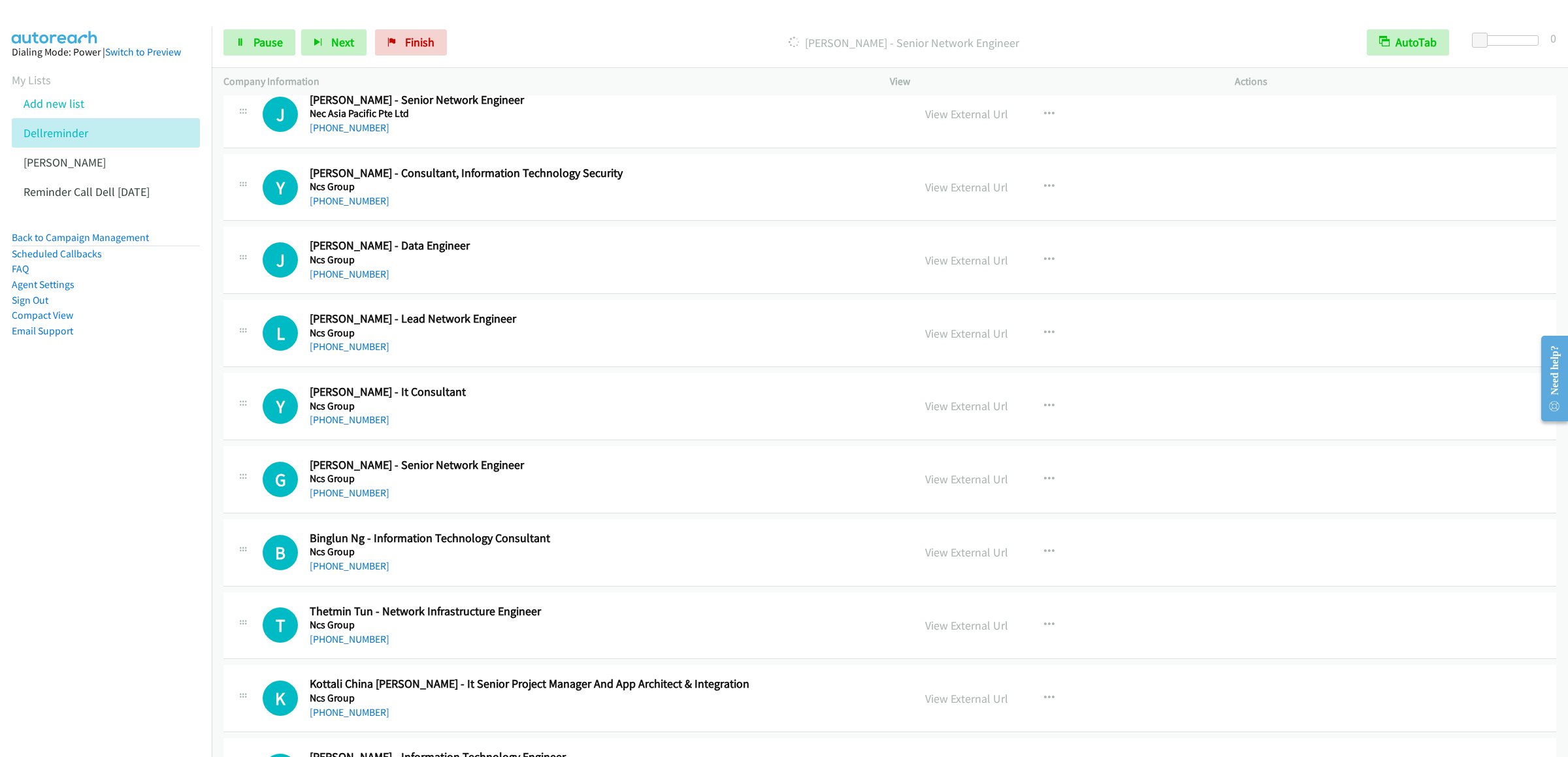
scroll to position [4049, 0]
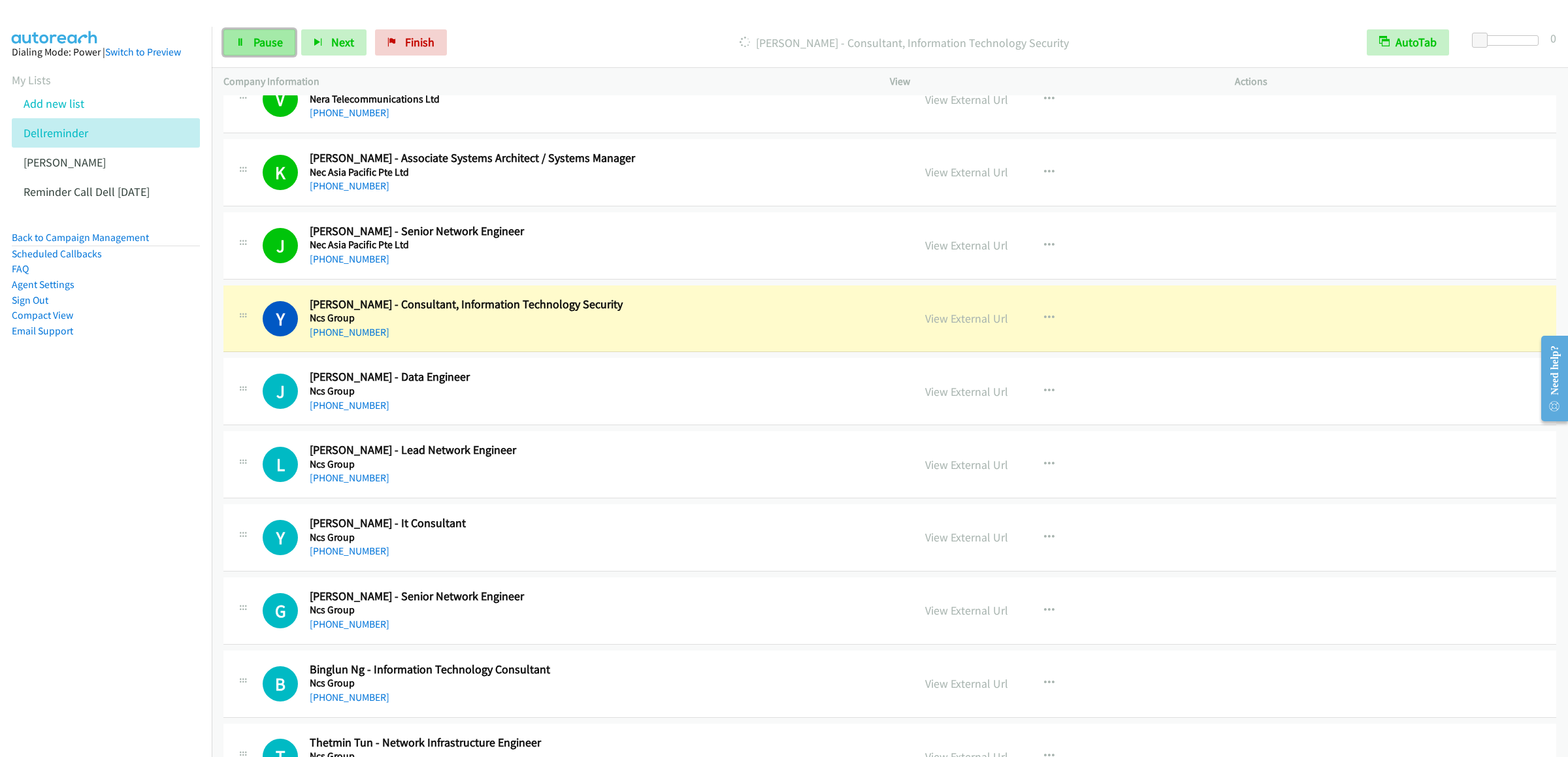
click at [232, 32] on link "Pause" at bounding box center [260, 42] width 72 height 26
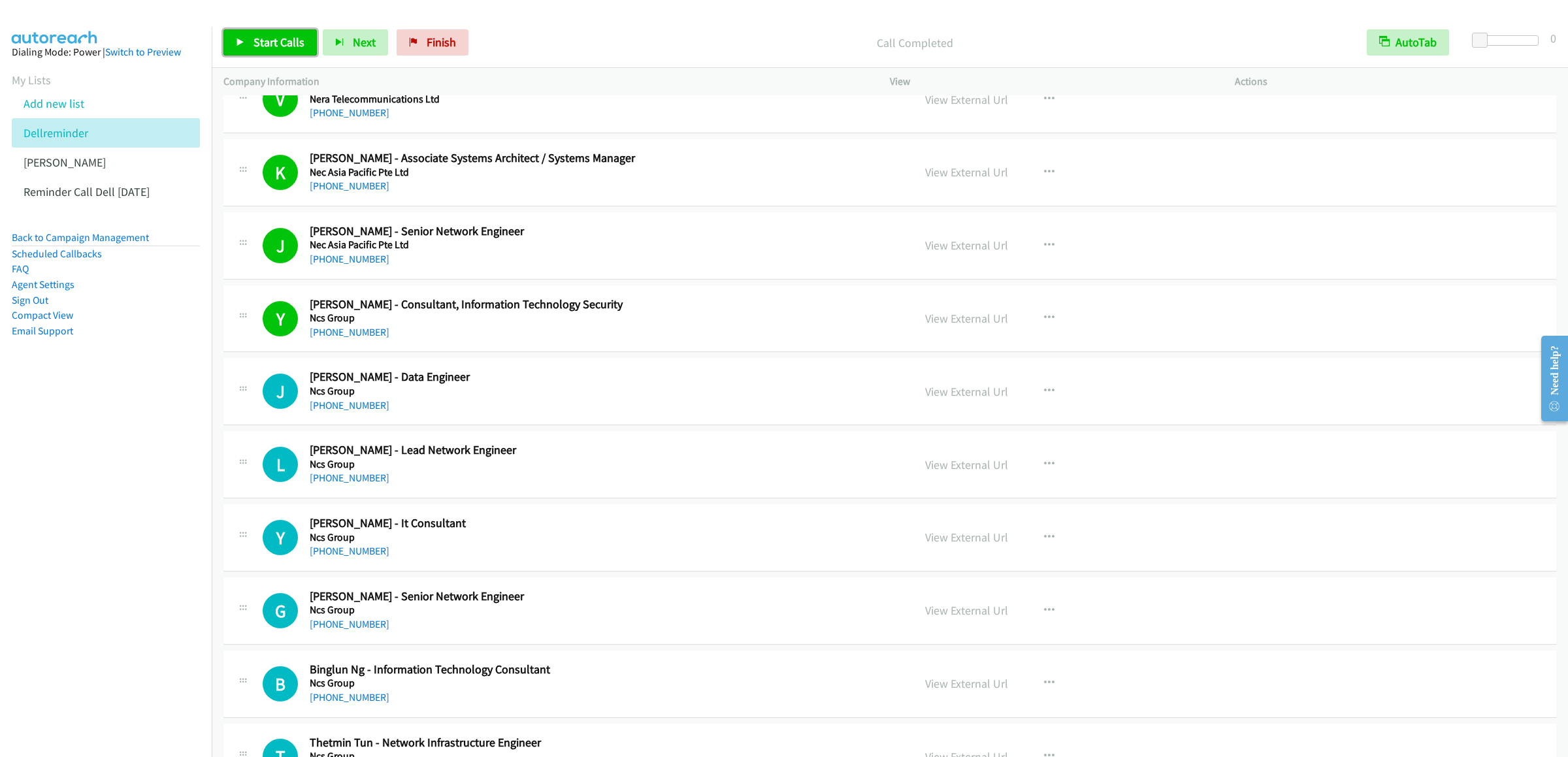
click at [261, 36] on span "Start Calls" at bounding box center [279, 42] width 51 height 15
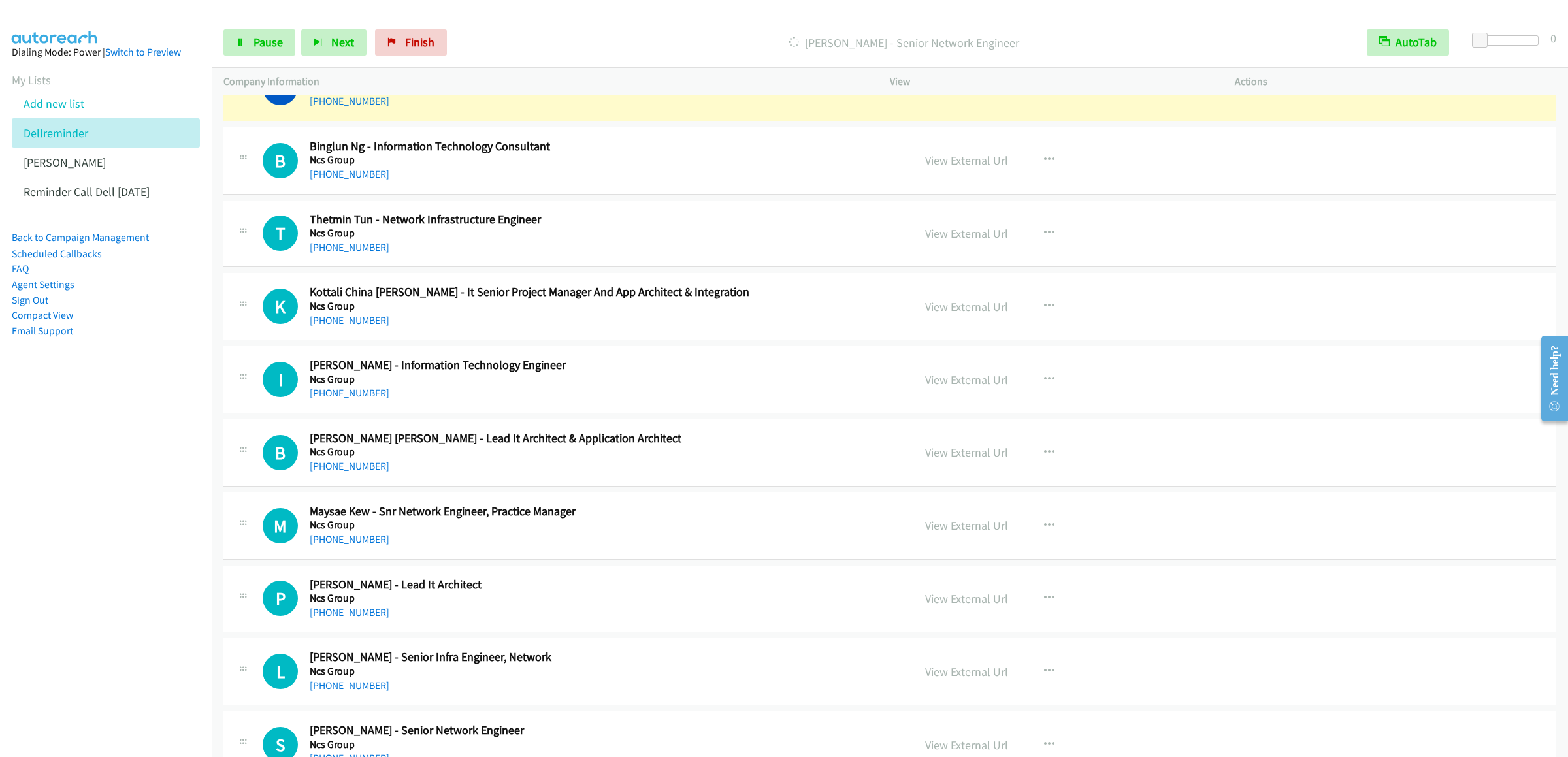
scroll to position [4441, 0]
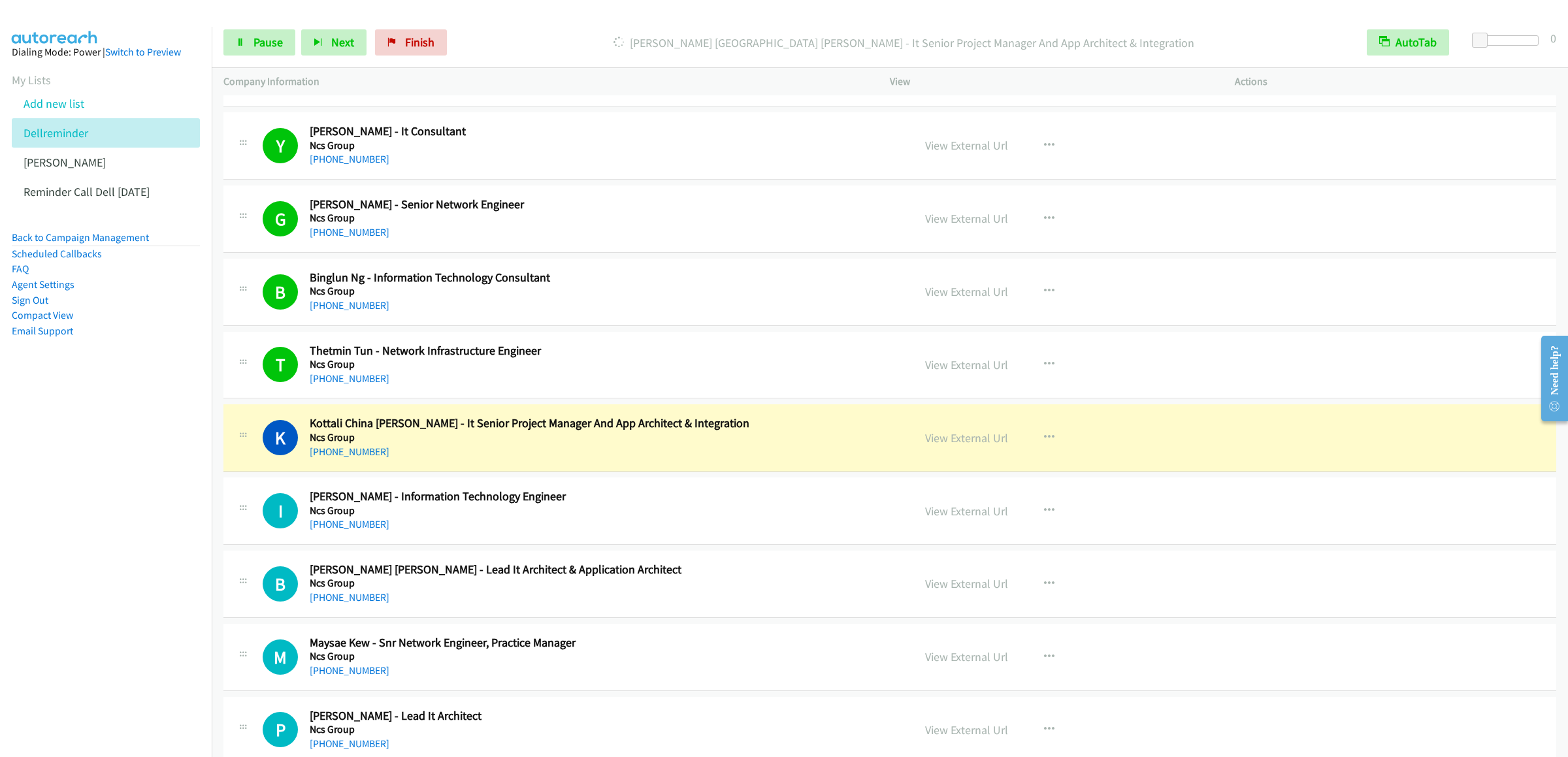
click at [260, 60] on div "Start Calls Pause Next Finish [PERSON_NAME] [GEOGRAPHIC_DATA] [PERSON_NAME] - I…" at bounding box center [889, 42] width 1357 height 50
click at [251, 42] on link "Pause" at bounding box center [260, 42] width 72 height 26
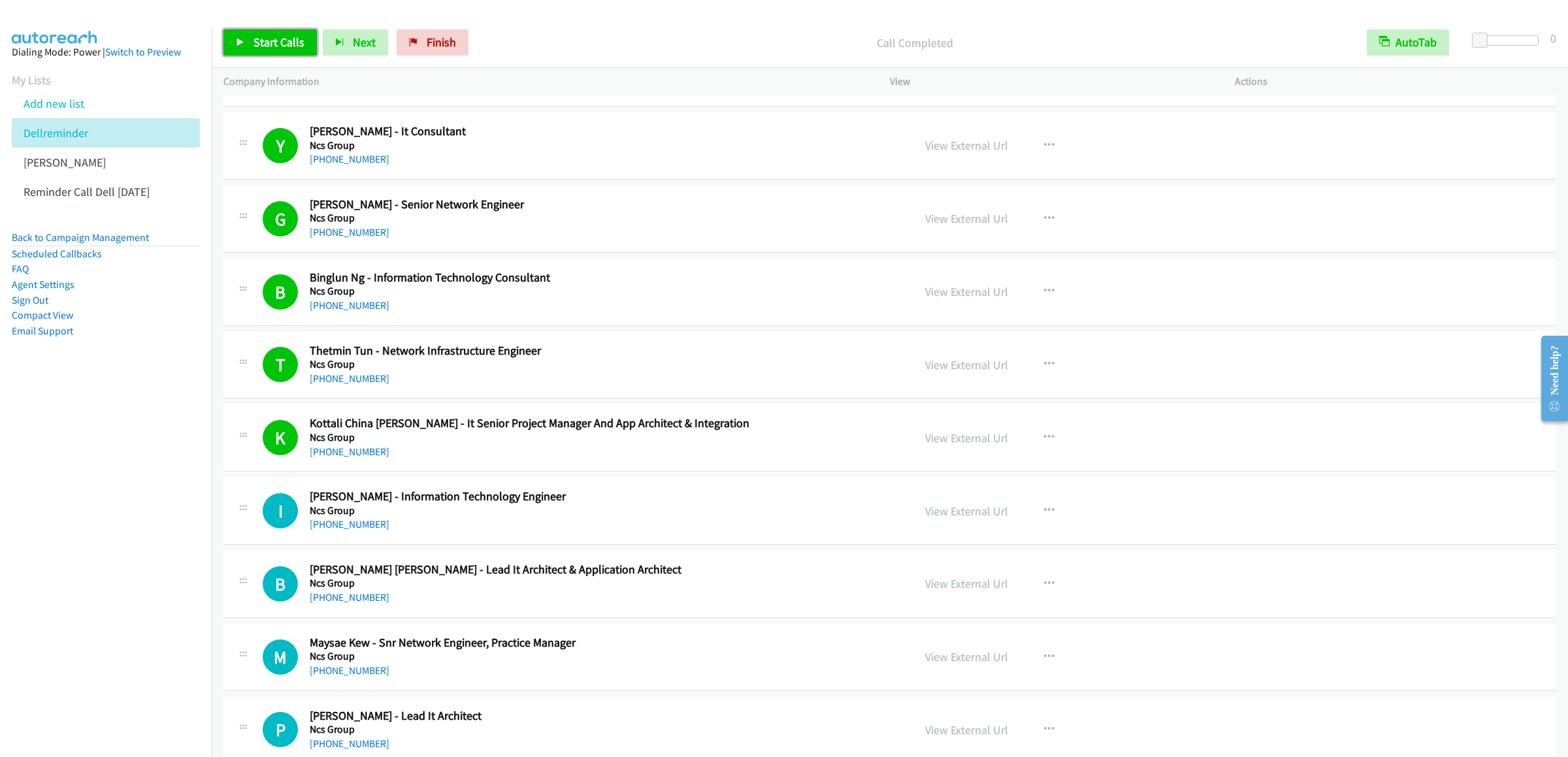
click at [263, 48] on span "Start Calls" at bounding box center [279, 42] width 51 height 15
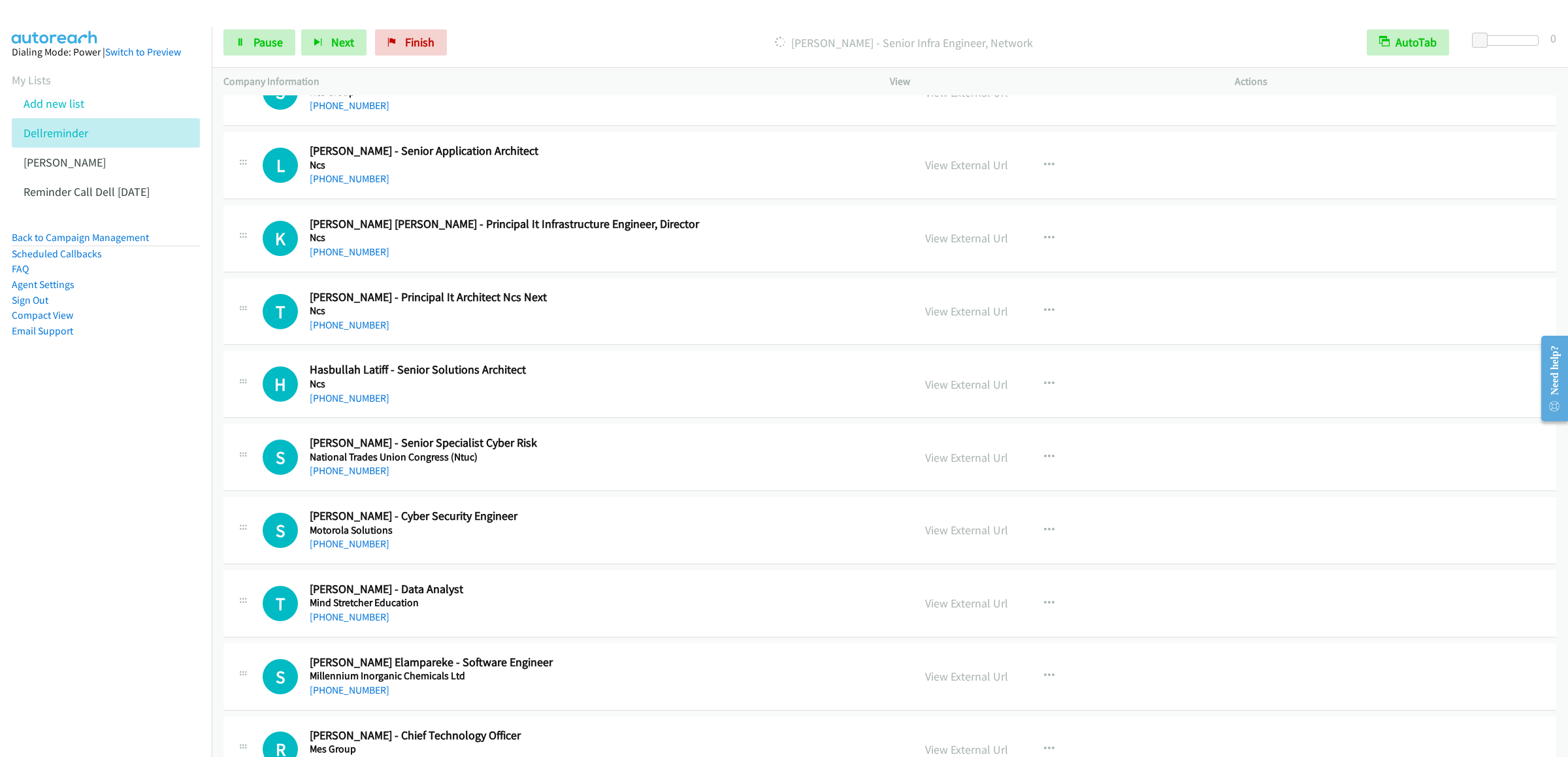
scroll to position [5095, 0]
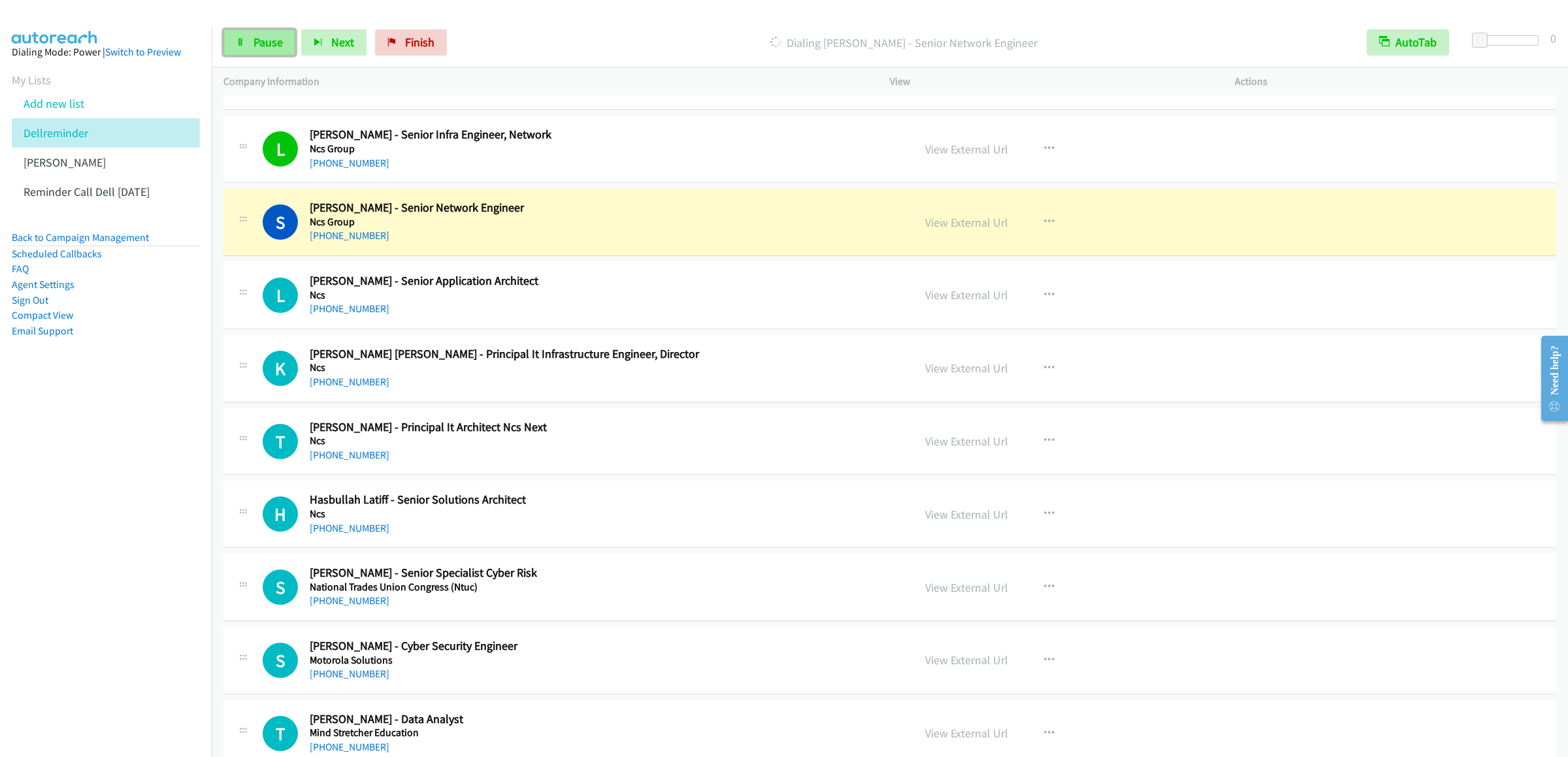
click at [245, 45] on link "Pause" at bounding box center [260, 42] width 72 height 26
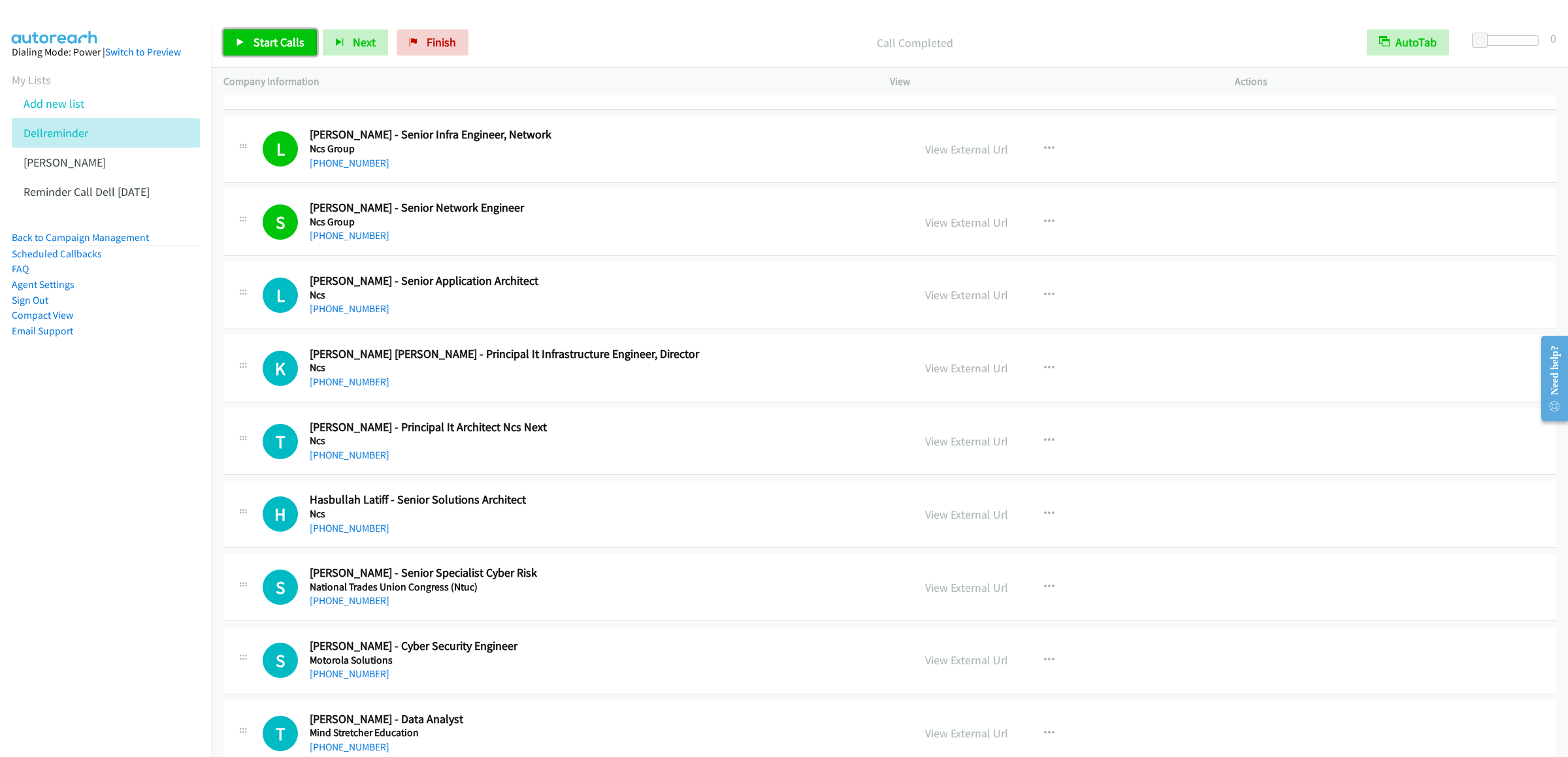
click at [263, 43] on span "Start Calls" at bounding box center [279, 42] width 51 height 15
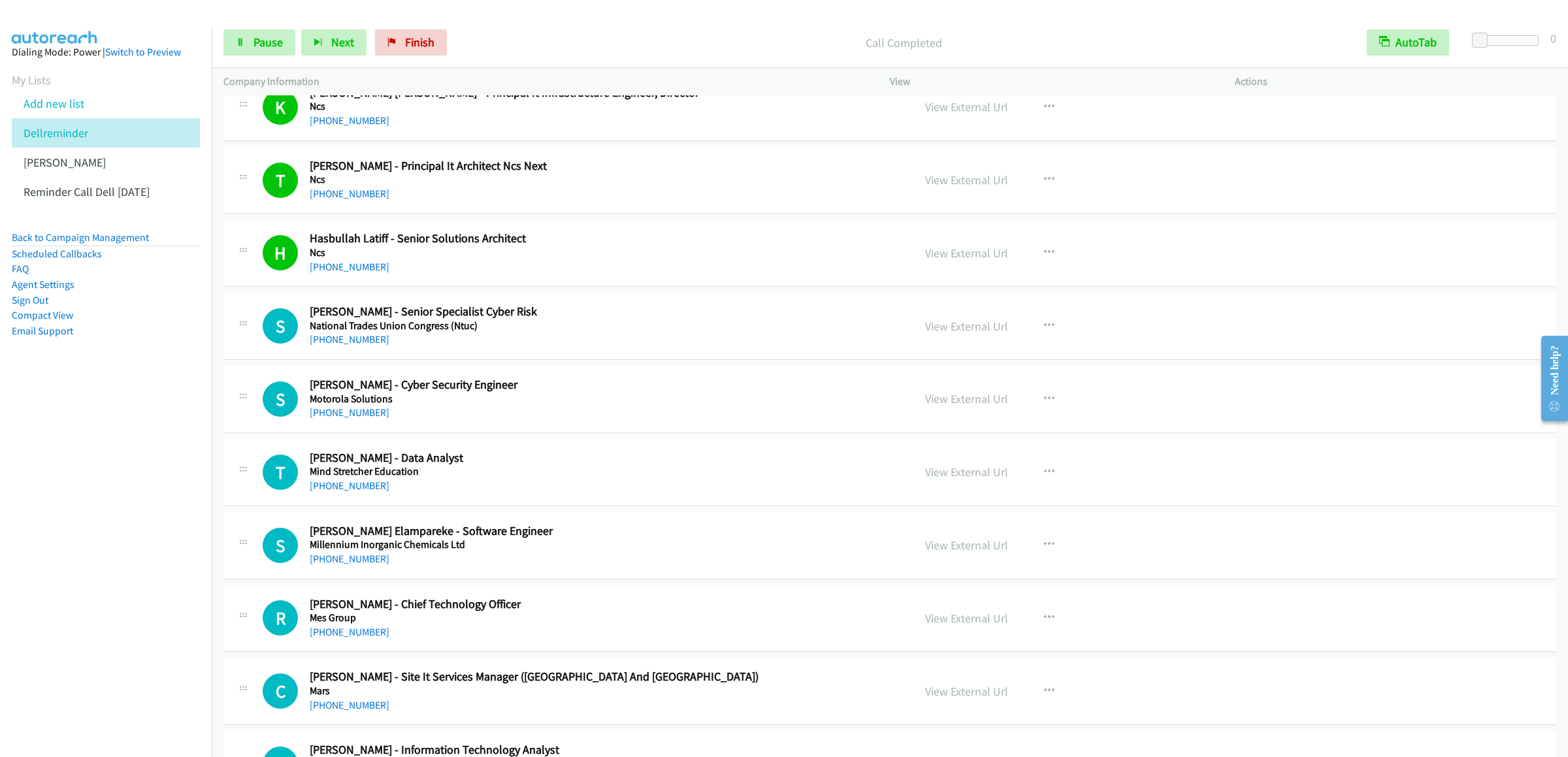
scroll to position [5617, 0]
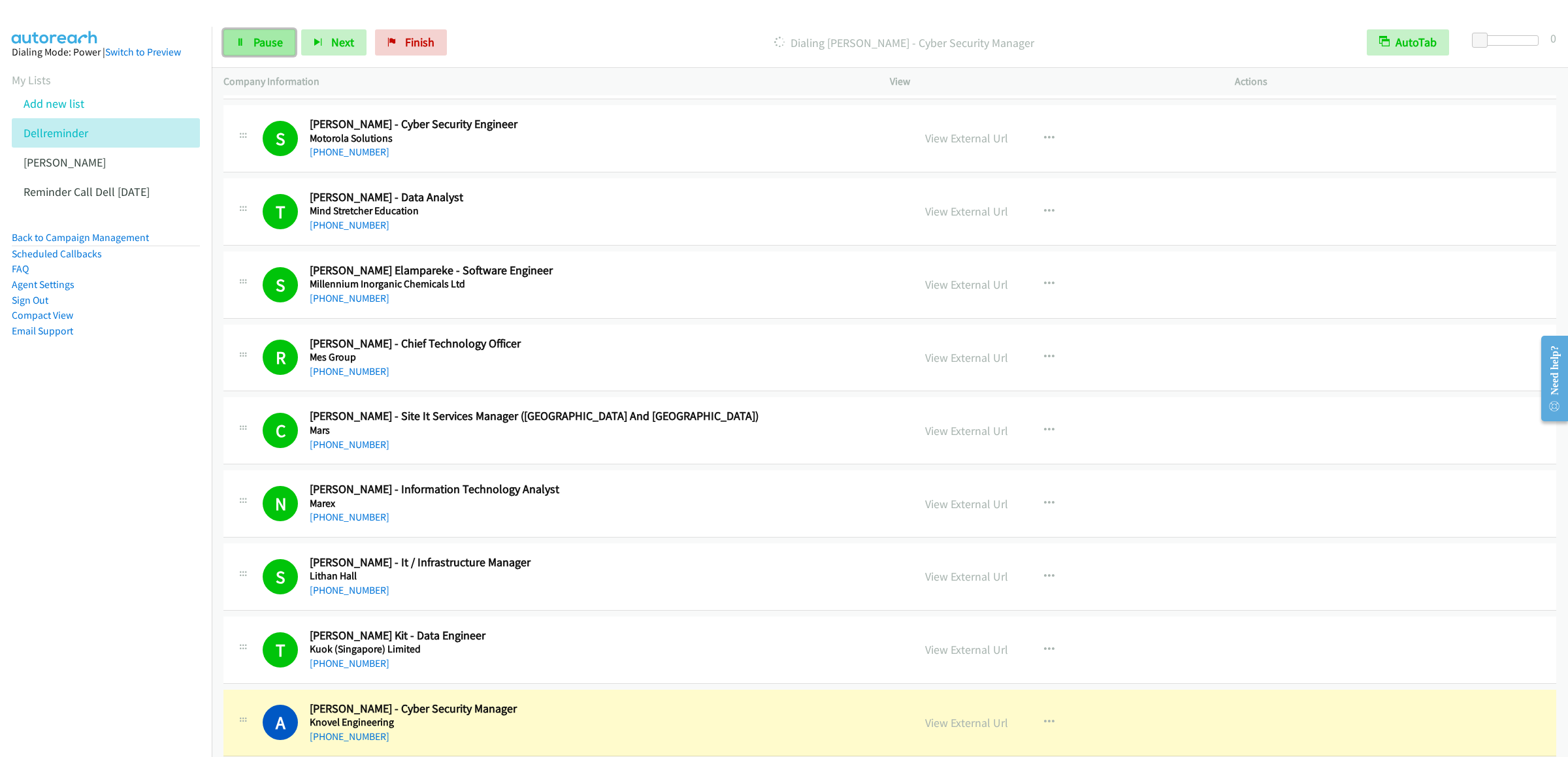
click at [277, 40] on span "Pause" at bounding box center [268, 42] width 29 height 15
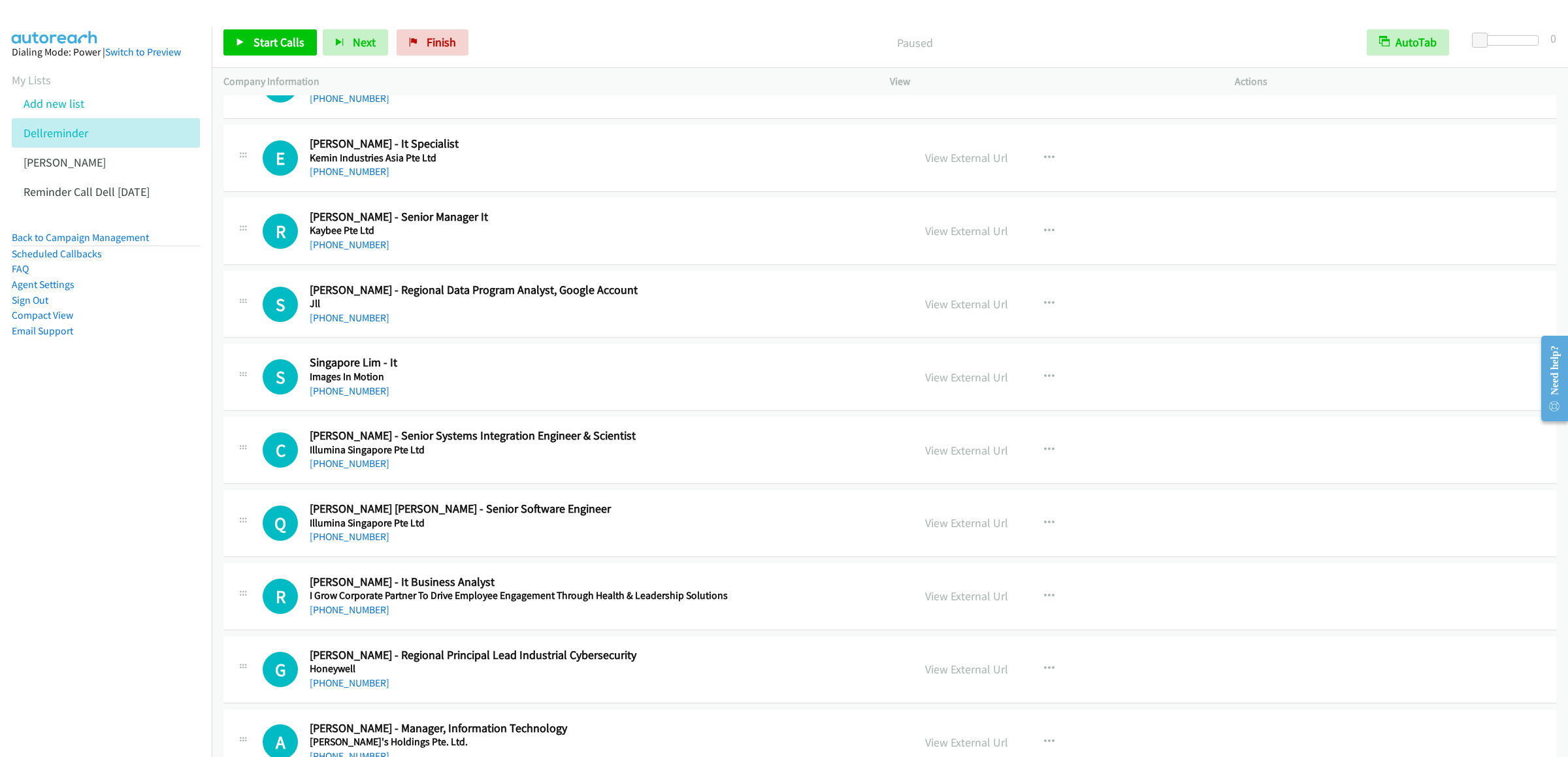
scroll to position [6140, 0]
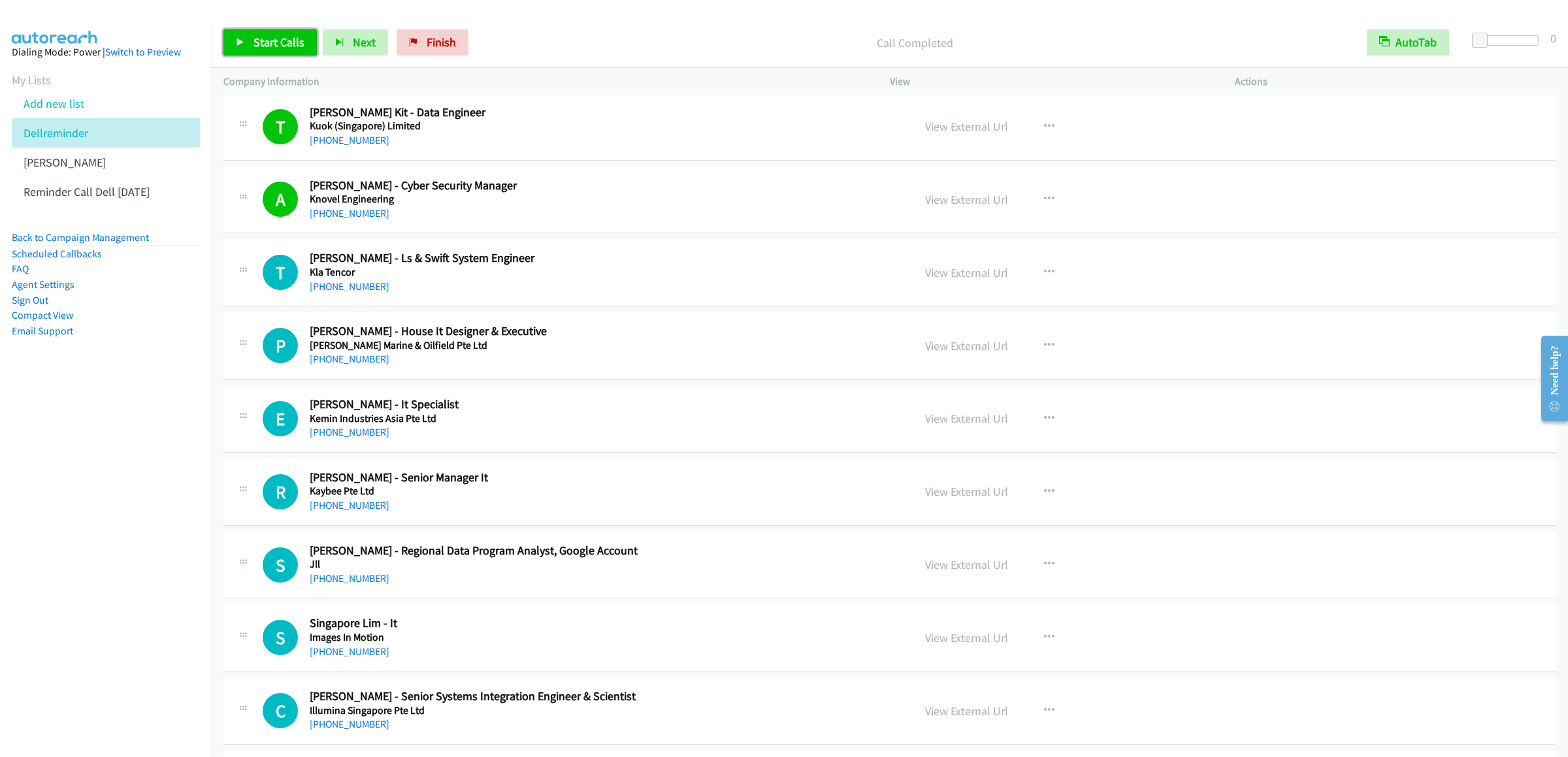
click at [232, 32] on link "Start Calls" at bounding box center [270, 42] width 93 height 26
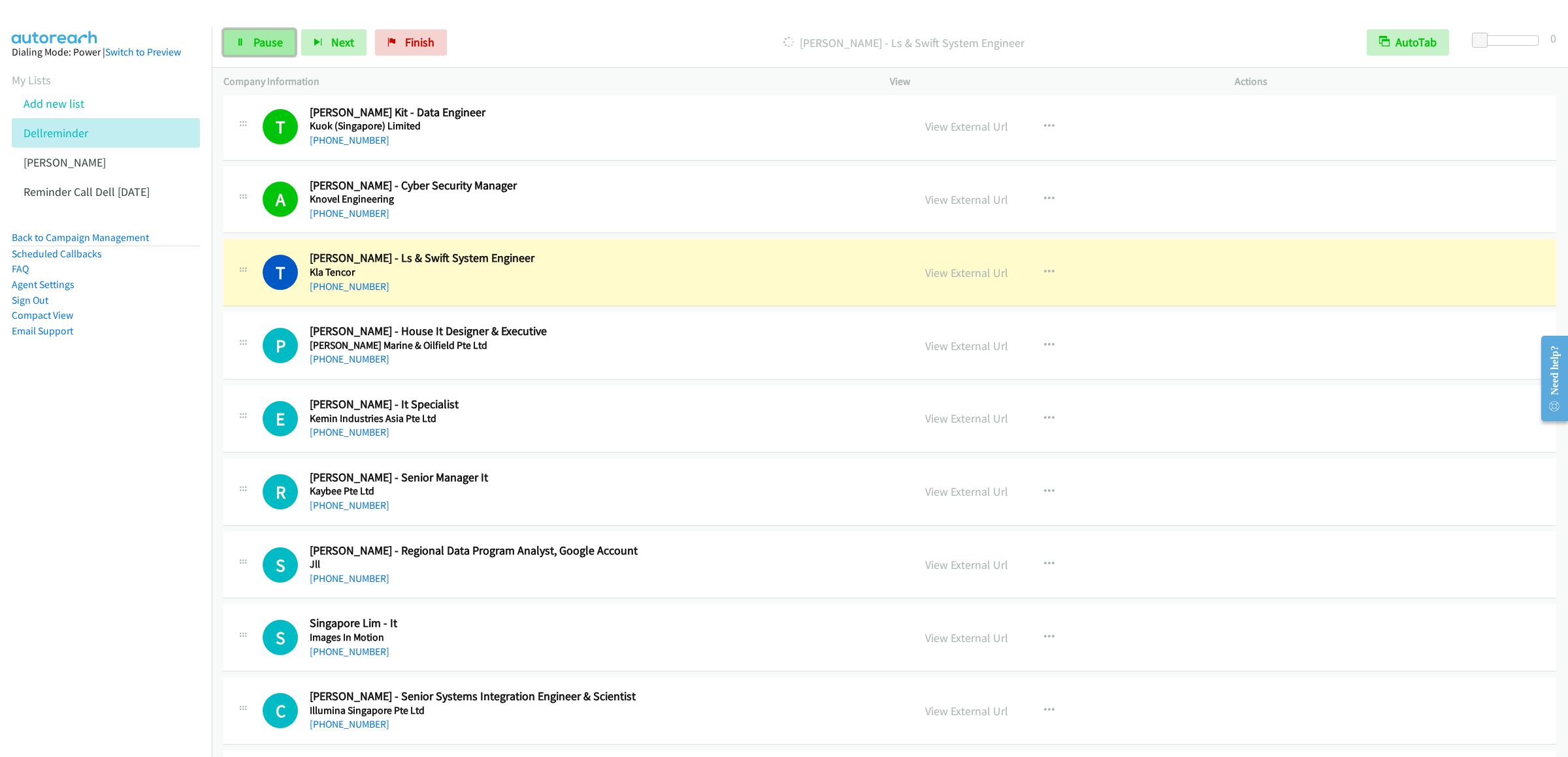
click at [241, 35] on link "Pause" at bounding box center [260, 42] width 72 height 26
click at [264, 42] on span "Start Calls" at bounding box center [279, 42] width 51 height 15
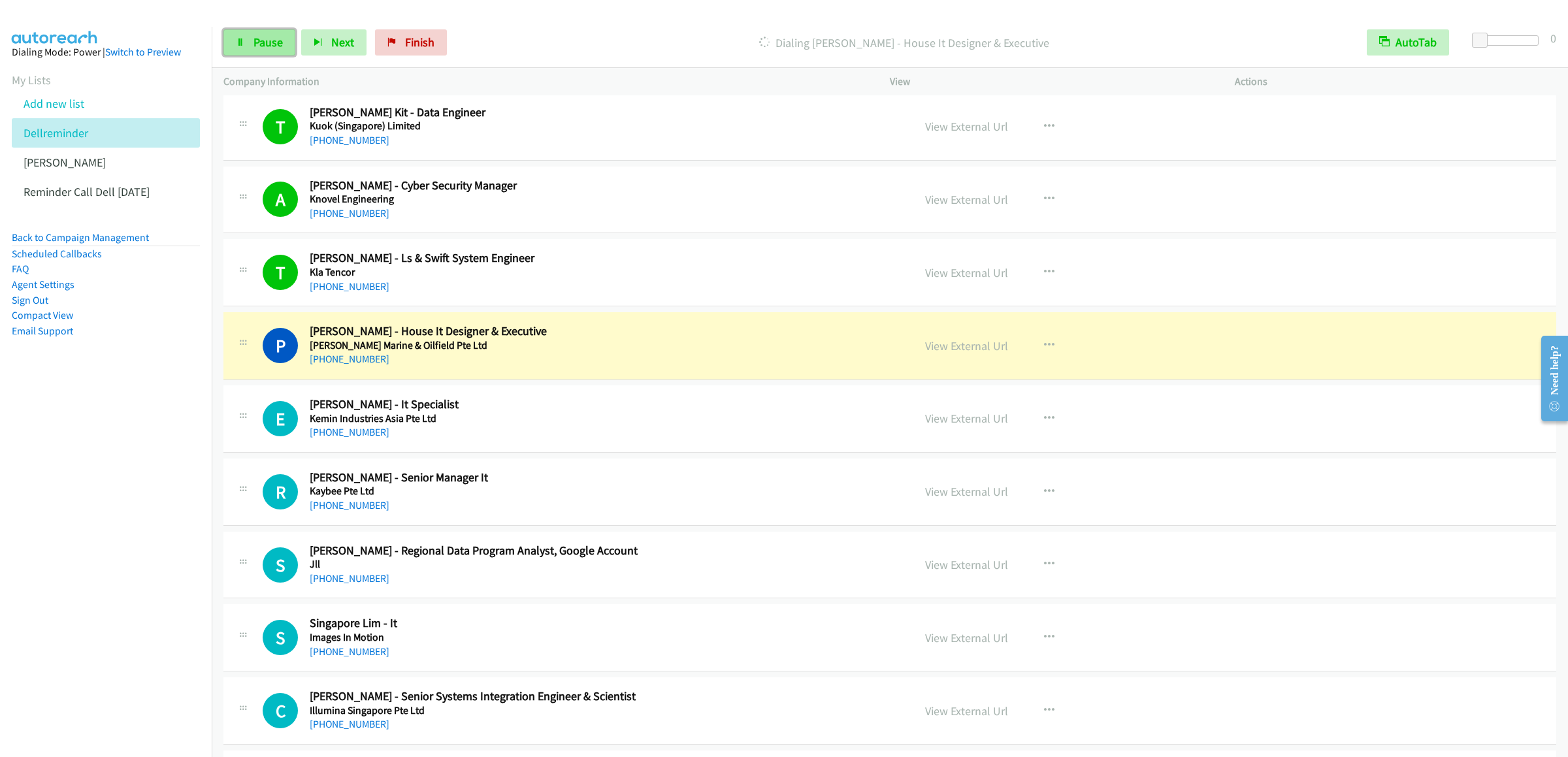
click at [245, 30] on link "Pause" at bounding box center [260, 42] width 72 height 26
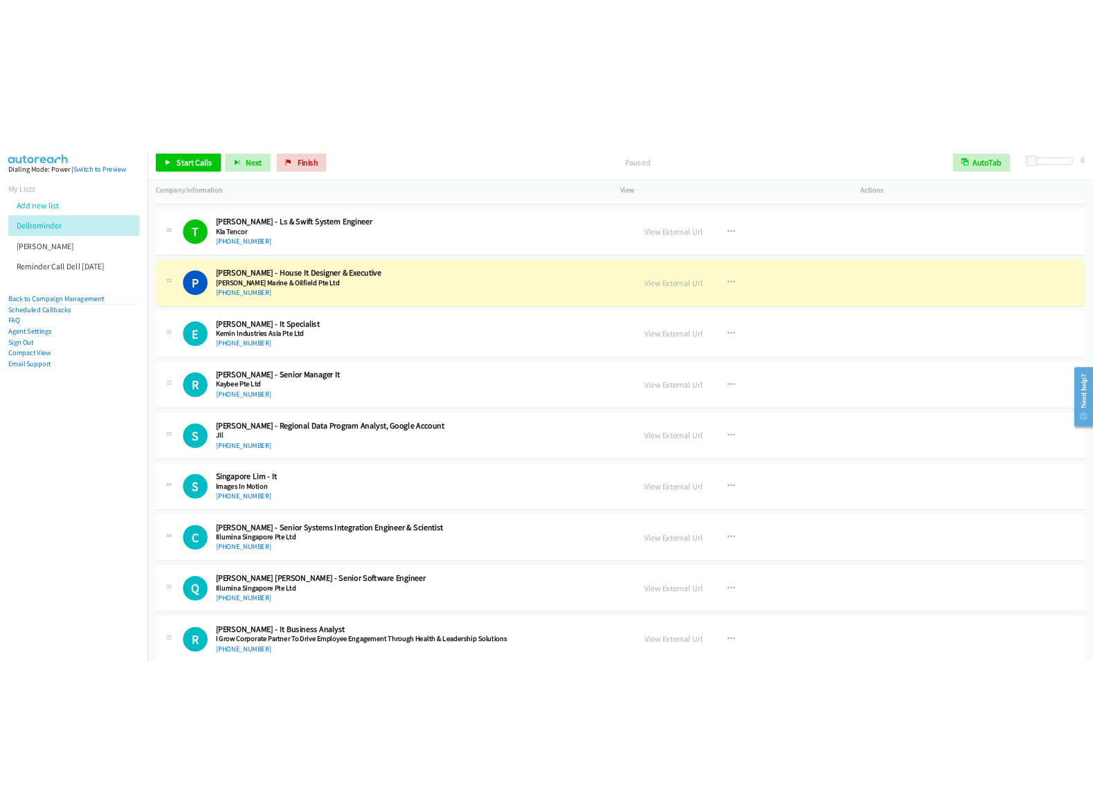
scroll to position [6781, 0]
